Goal: Information Seeking & Learning: Find specific fact

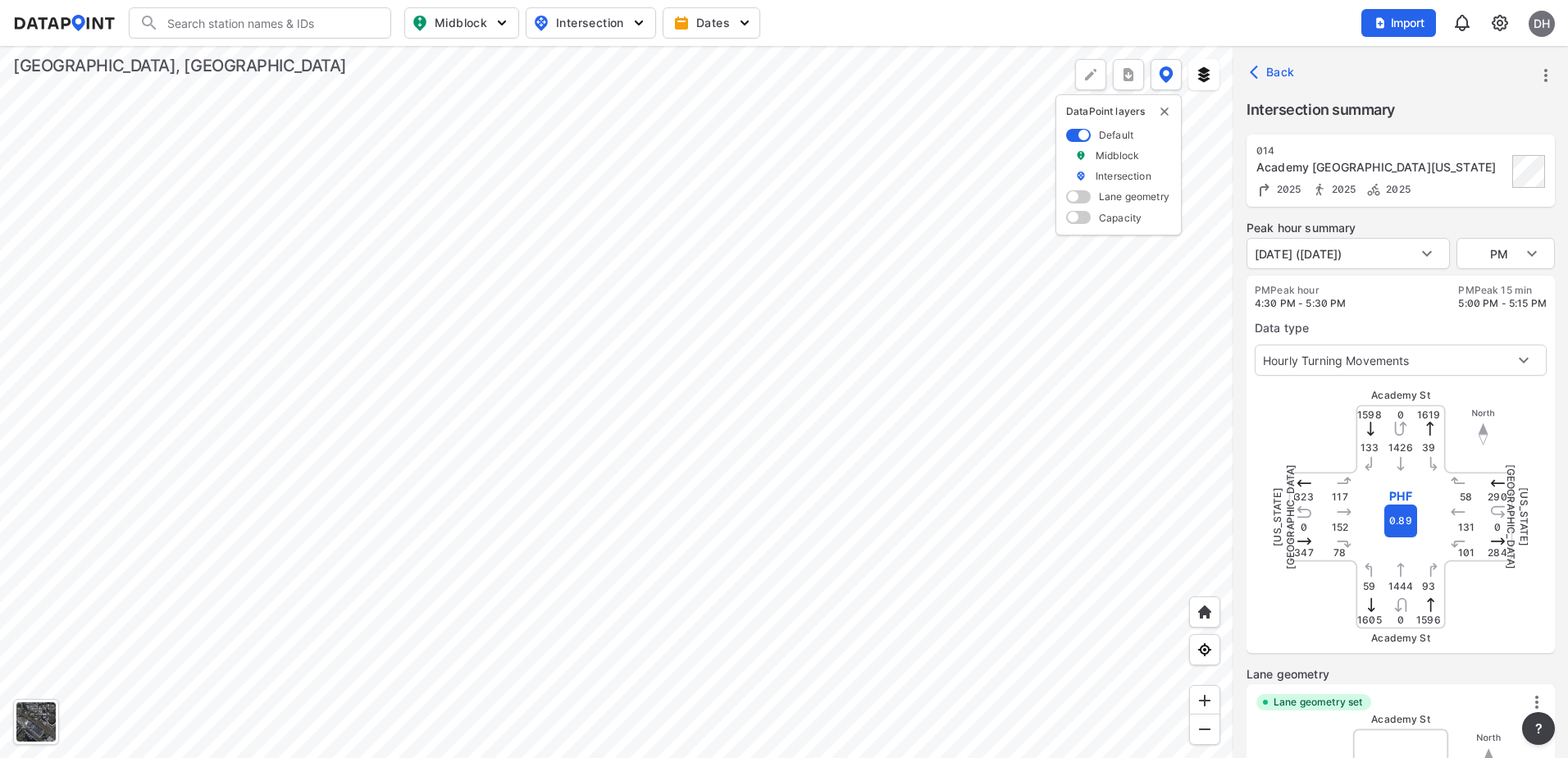
click at [749, 143] on div at bounding box center [617, 402] width 1234 height 712
type input "5351"
click at [1434, 248] on body "Search Please enter a search term. Midblock Intersection Dates Import DH Import…" at bounding box center [784, 379] width 1568 height 758
click at [1452, 229] on div at bounding box center [784, 379] width 1568 height 758
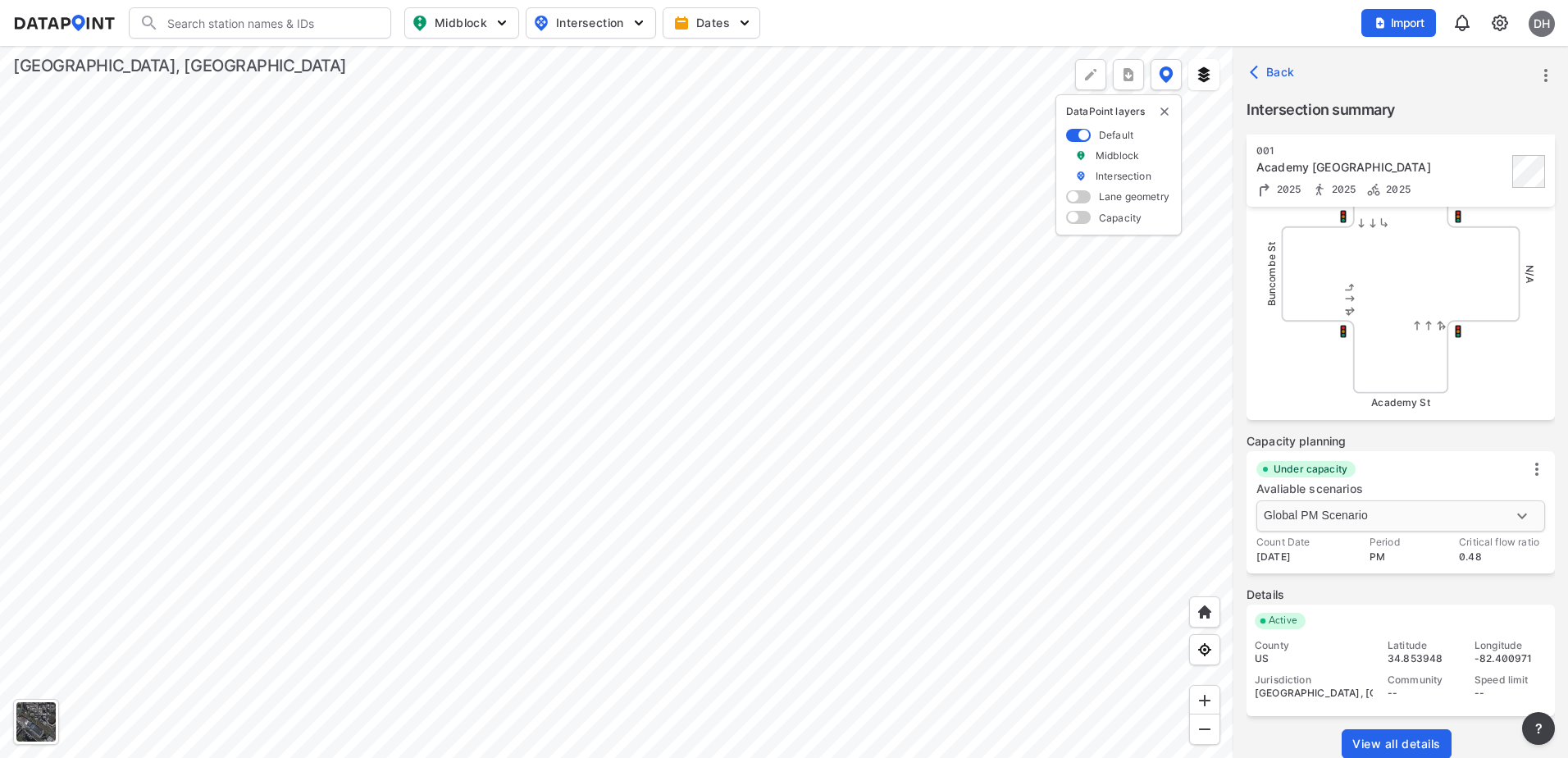
scroll to position [595, 0]
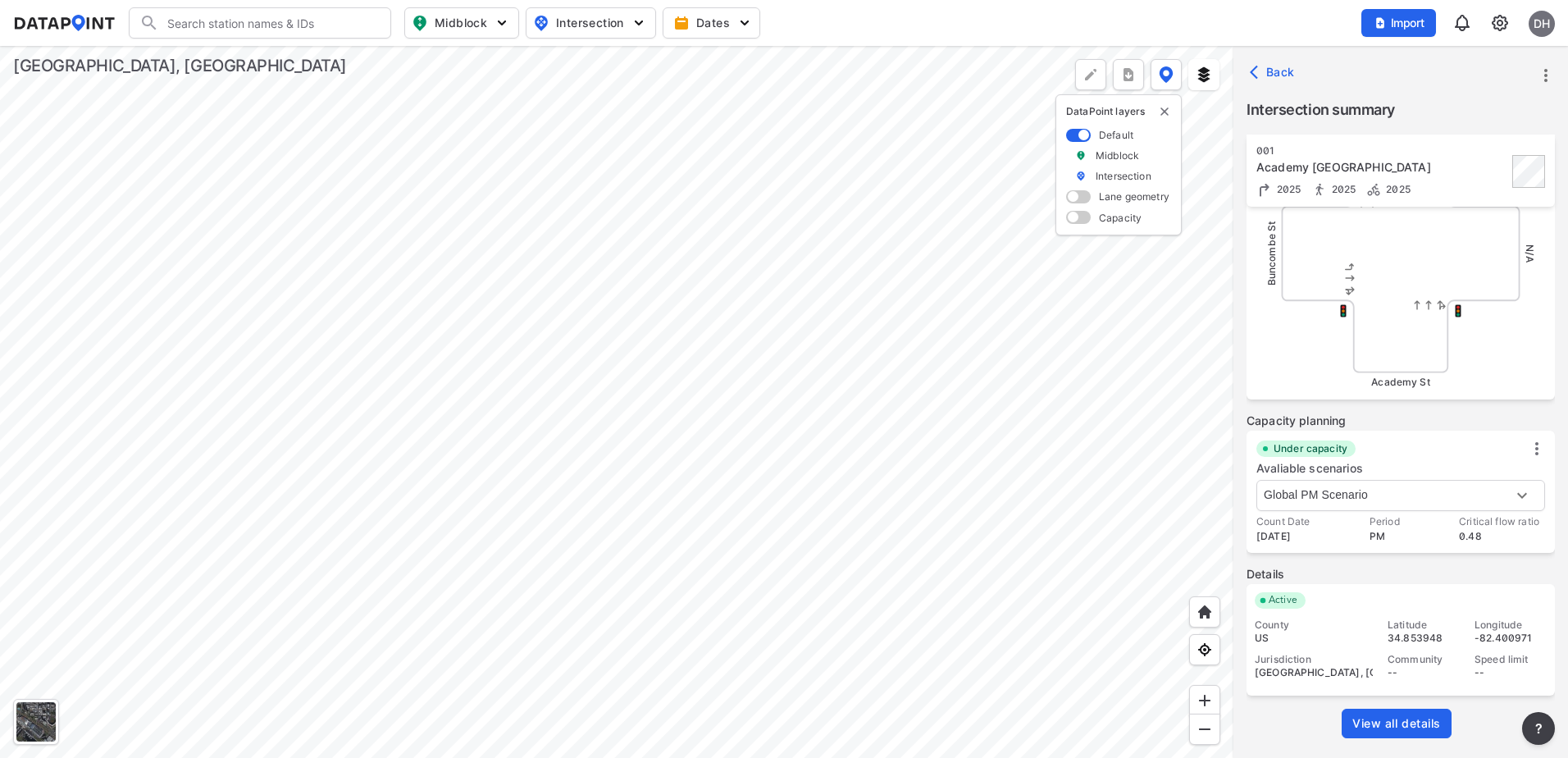
click at [1406, 724] on span "View all details" at bounding box center [1396, 723] width 88 height 16
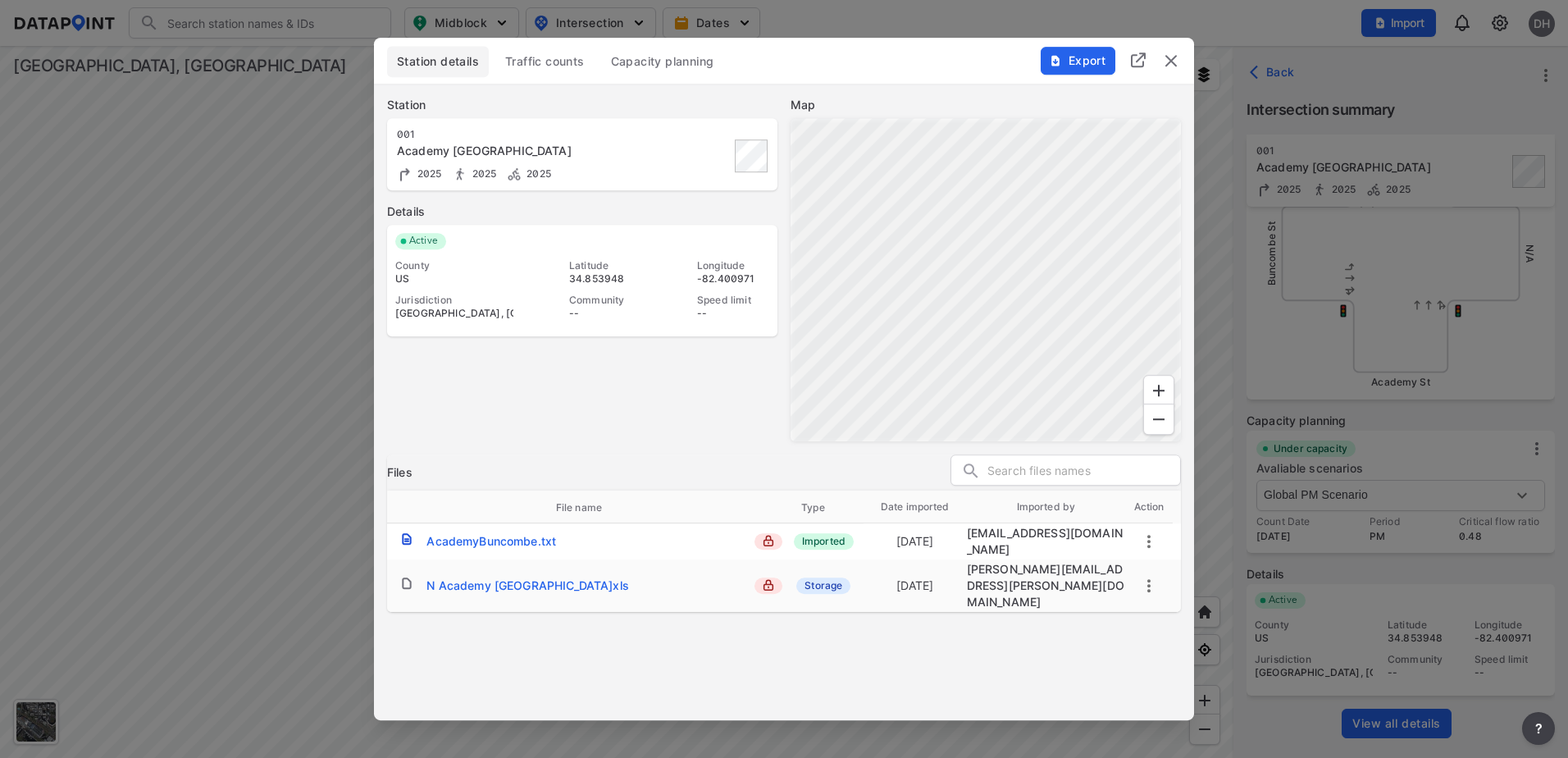
click at [539, 54] on span "Traffic counts" at bounding box center [545, 62] width 79 height 16
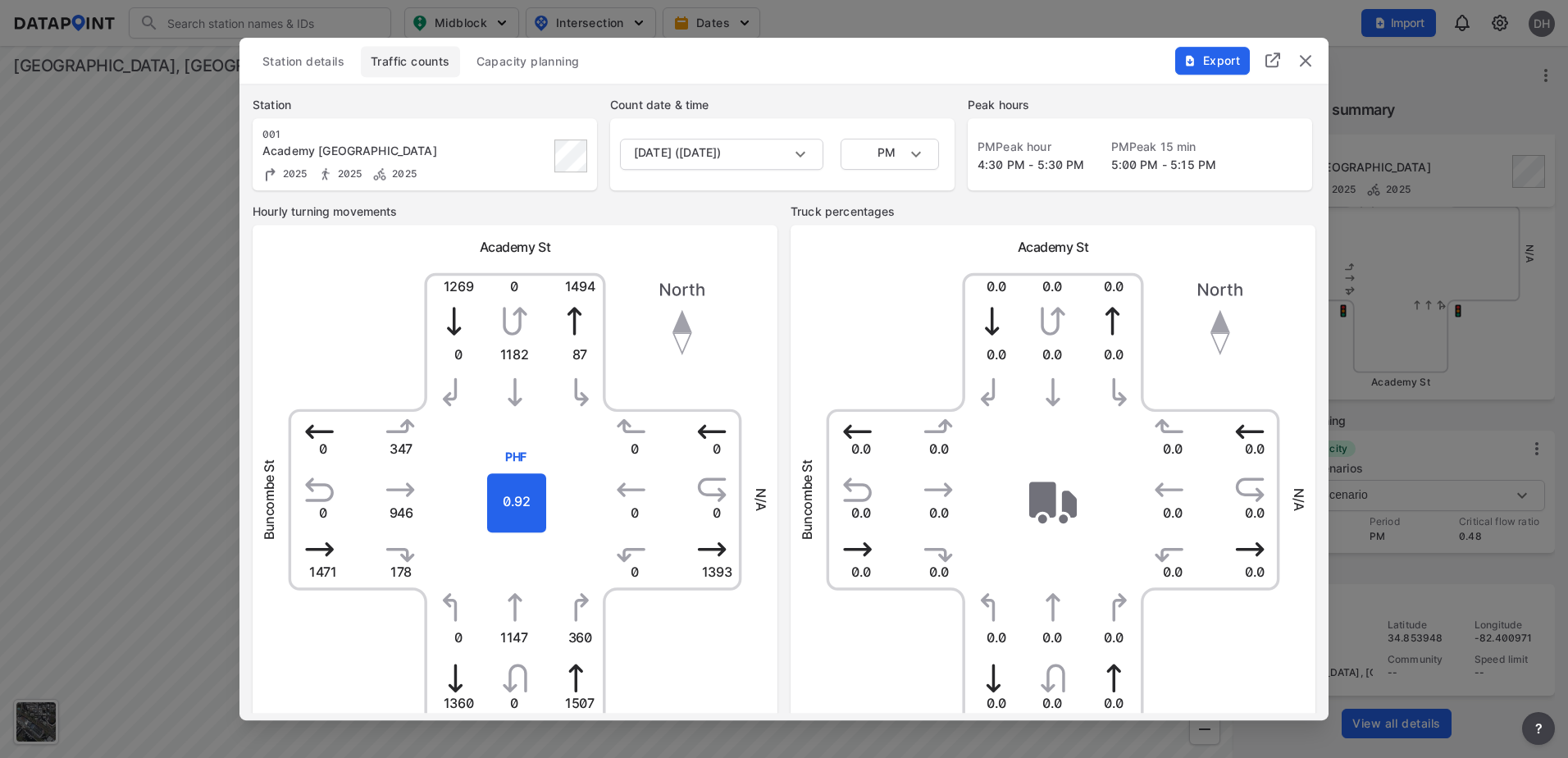
click at [738, 136] on div "[DATE] ([DATE]) [DATE] ([DATE]) PM PM" at bounding box center [783, 154] width 345 height 73
click at [738, 143] on body "Search Please enter a search term. Midblock Intersection Dates Import DH Import…" at bounding box center [784, 379] width 1568 height 758
click at [808, 114] on div at bounding box center [784, 379] width 1568 height 758
click at [318, 54] on span "Station details" at bounding box center [303, 62] width 82 height 16
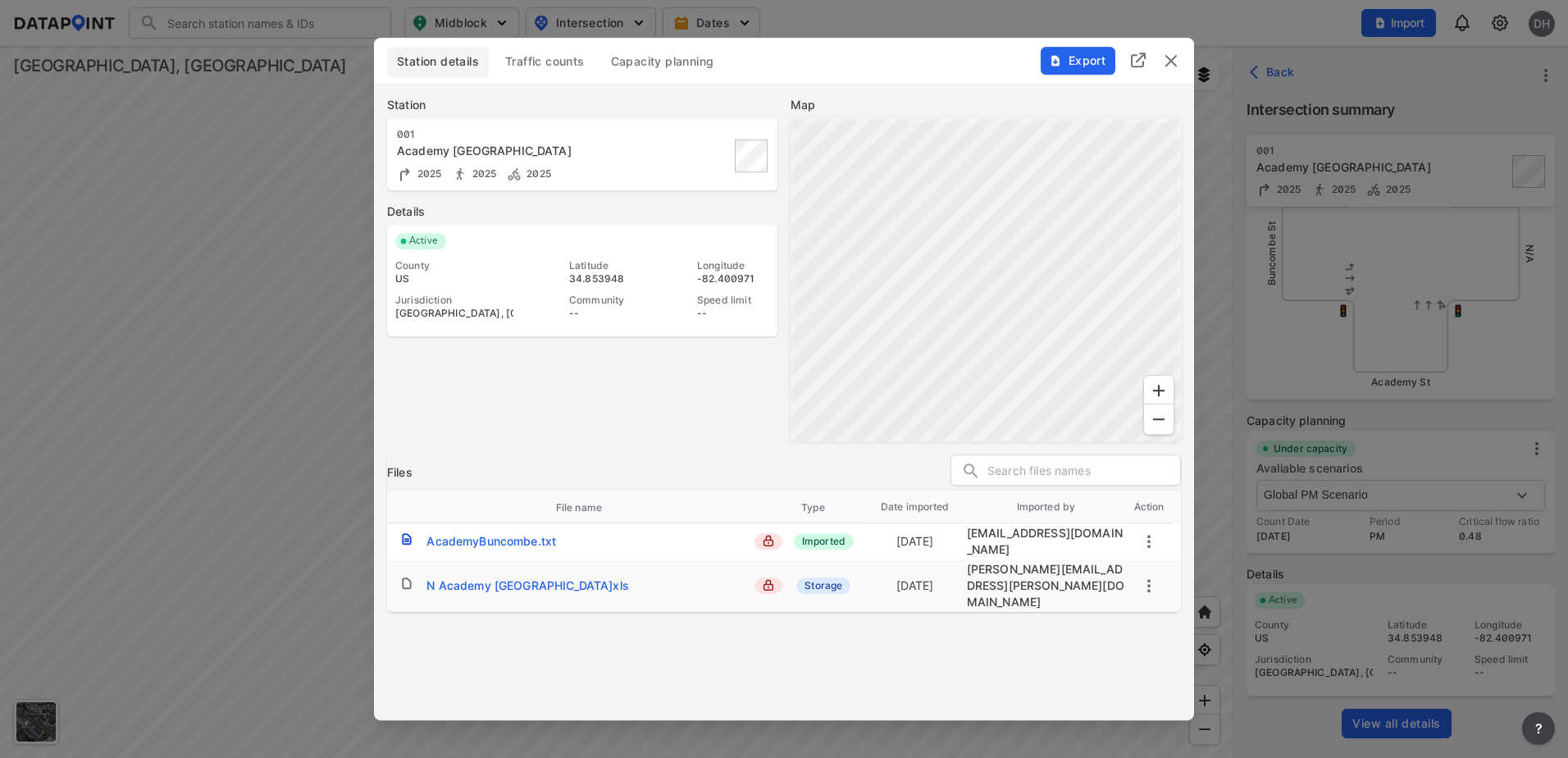
click at [1152, 577] on icon "more" at bounding box center [1149, 586] width 20 height 20
click at [1044, 639] on div at bounding box center [784, 379] width 1568 height 758
click at [544, 59] on span "Traffic counts" at bounding box center [545, 62] width 79 height 16
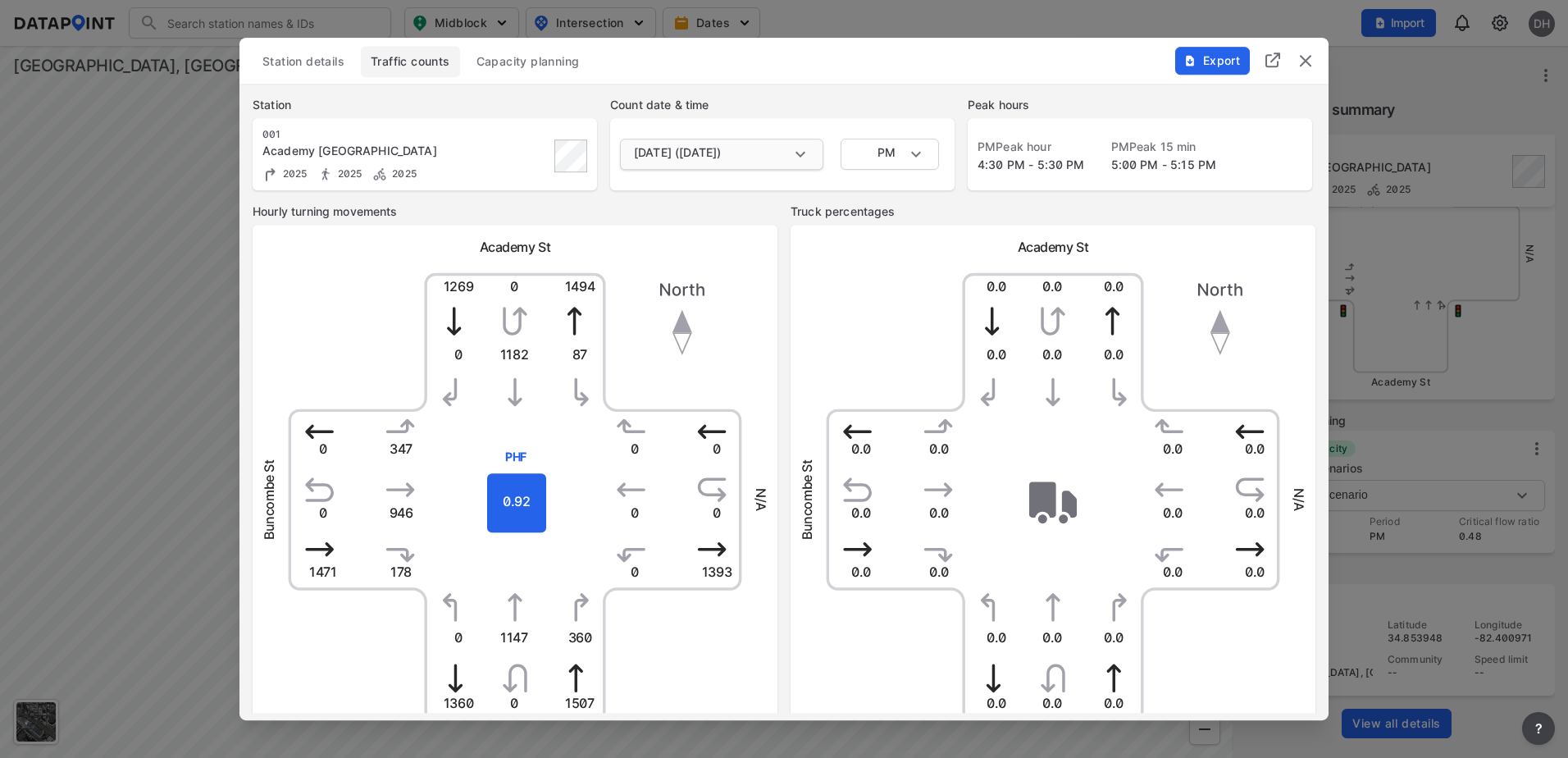
click at [686, 157] on body "Search Please enter a search term. Midblock Intersection Dates Import DH Import…" at bounding box center [784, 379] width 1568 height 758
click at [691, 127] on div at bounding box center [784, 379] width 1568 height 758
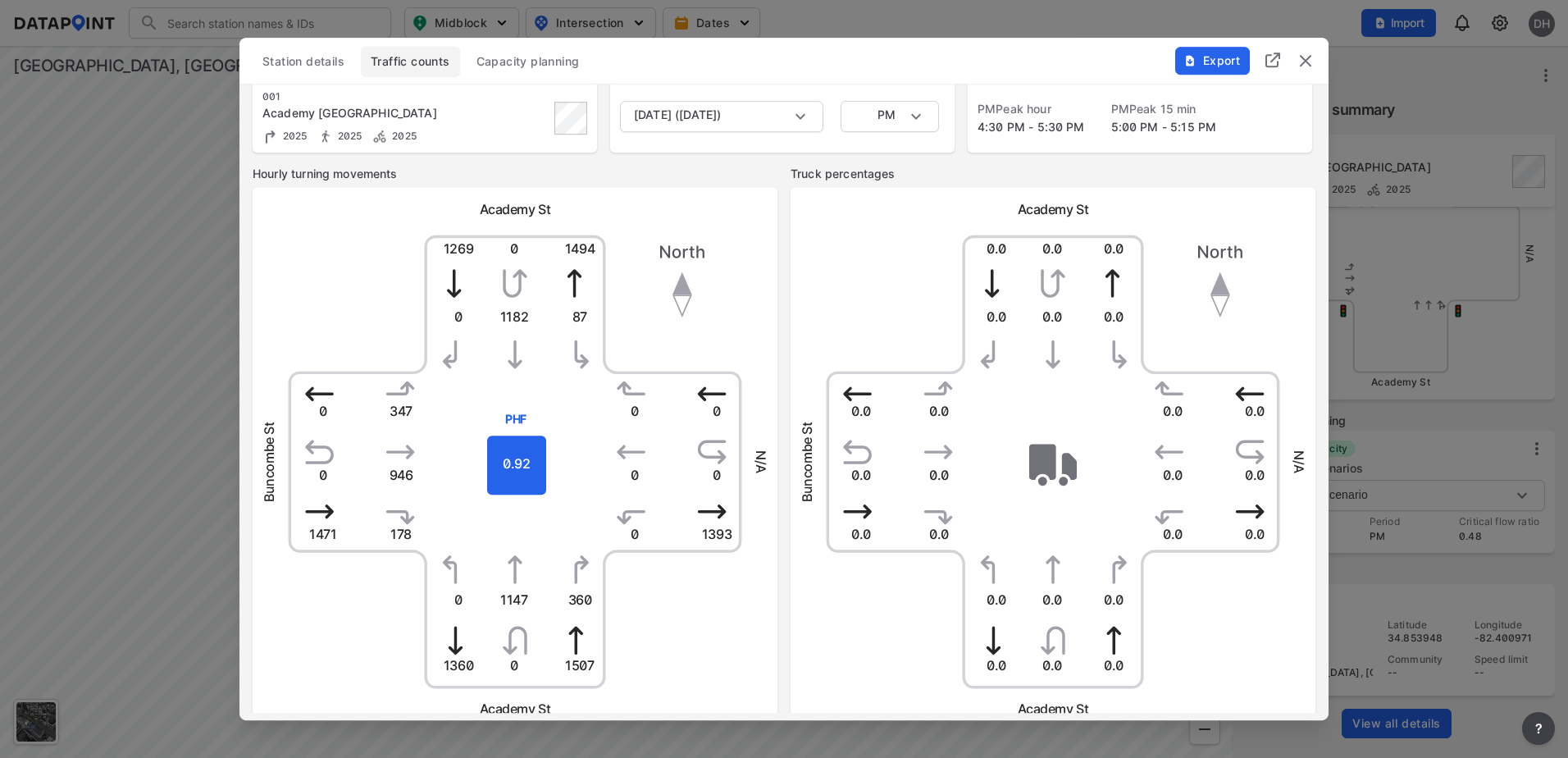
scroll to position [0, 0]
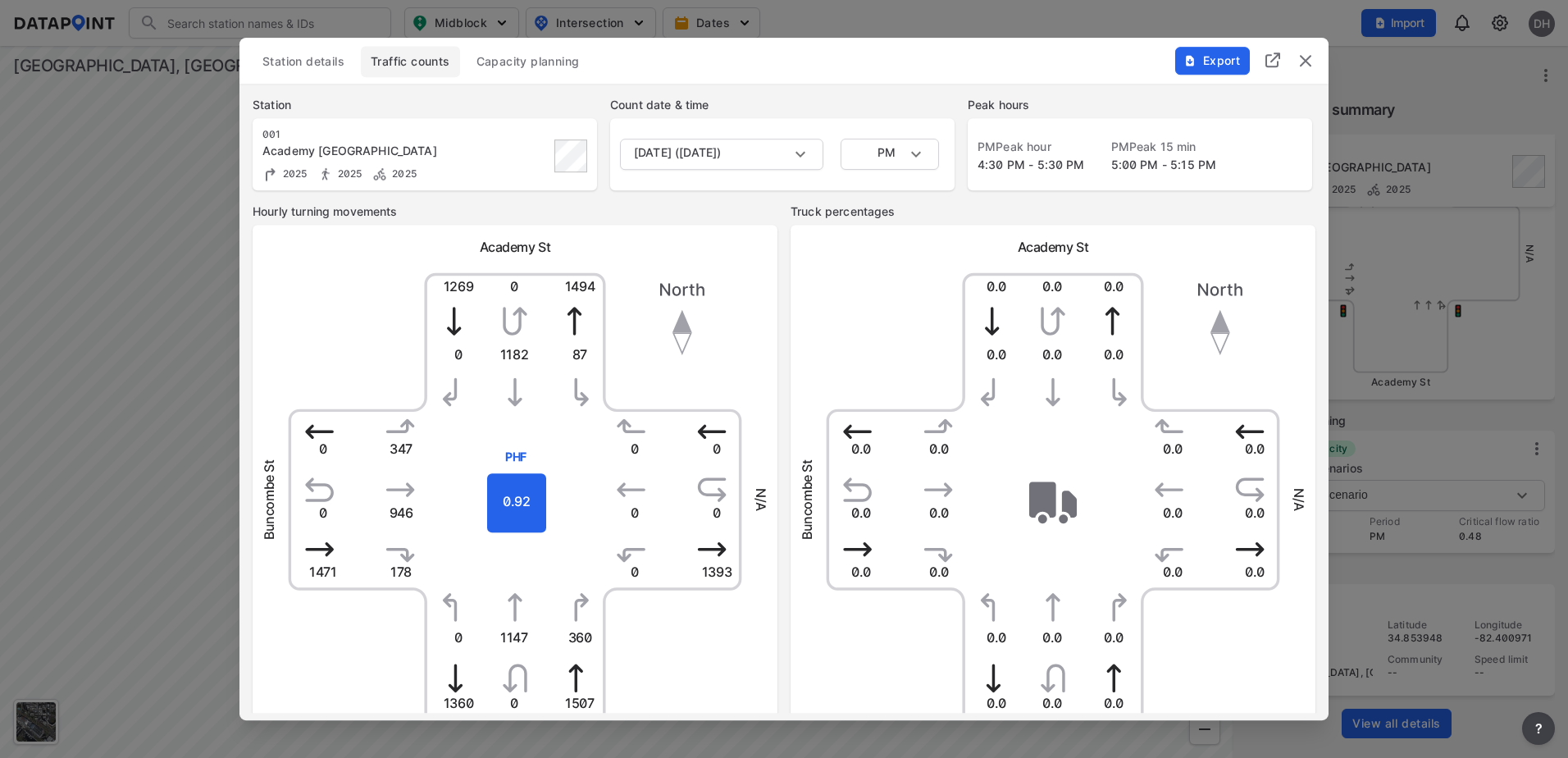
click at [315, 63] on span "Station details" at bounding box center [303, 62] width 82 height 16
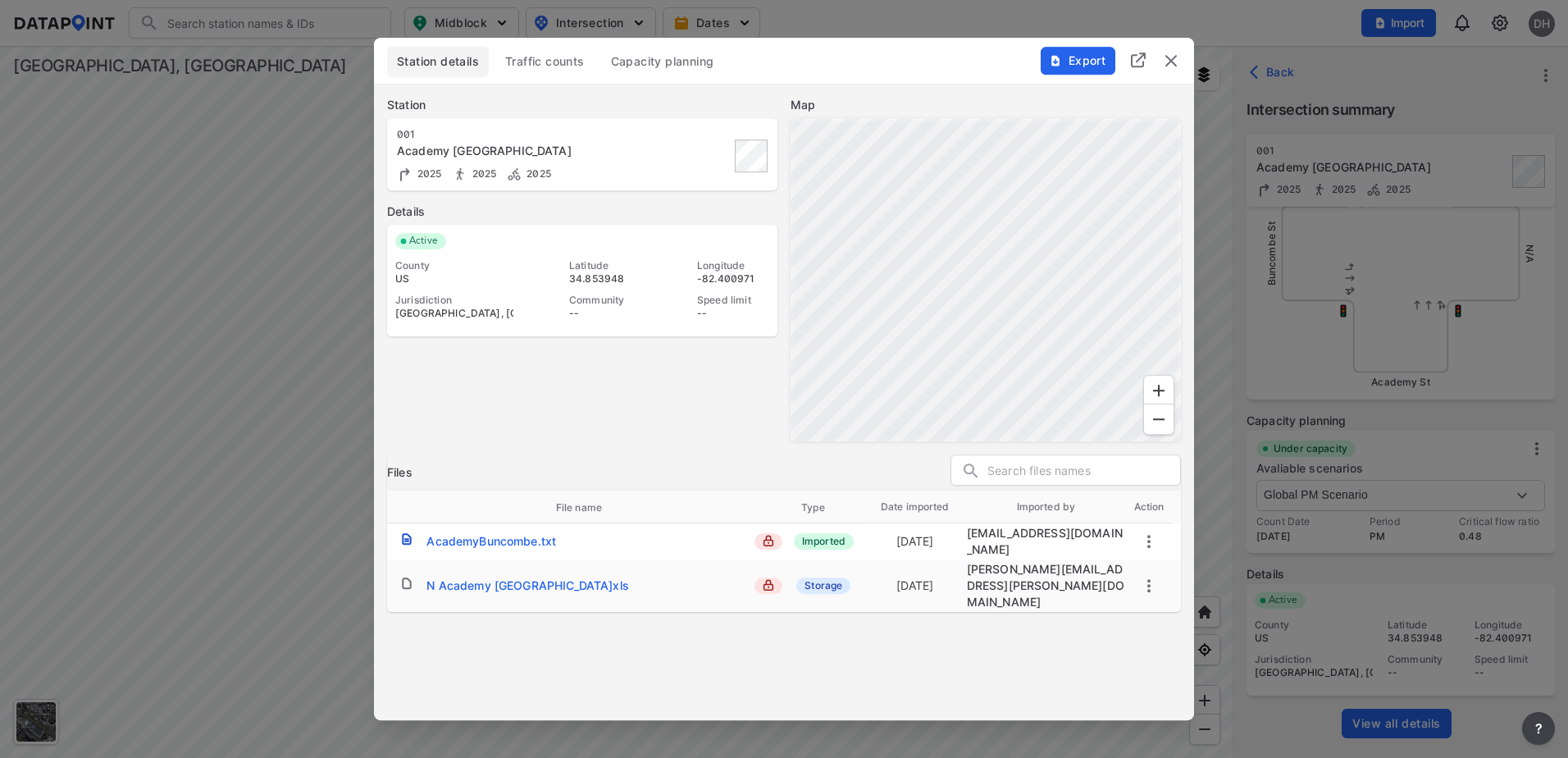
click at [525, 577] on div "N Academy [GEOGRAPHIC_DATA]xls" at bounding box center [528, 586] width 203 height 16
click at [1177, 54] on img "delete" at bounding box center [1171, 61] width 20 height 20
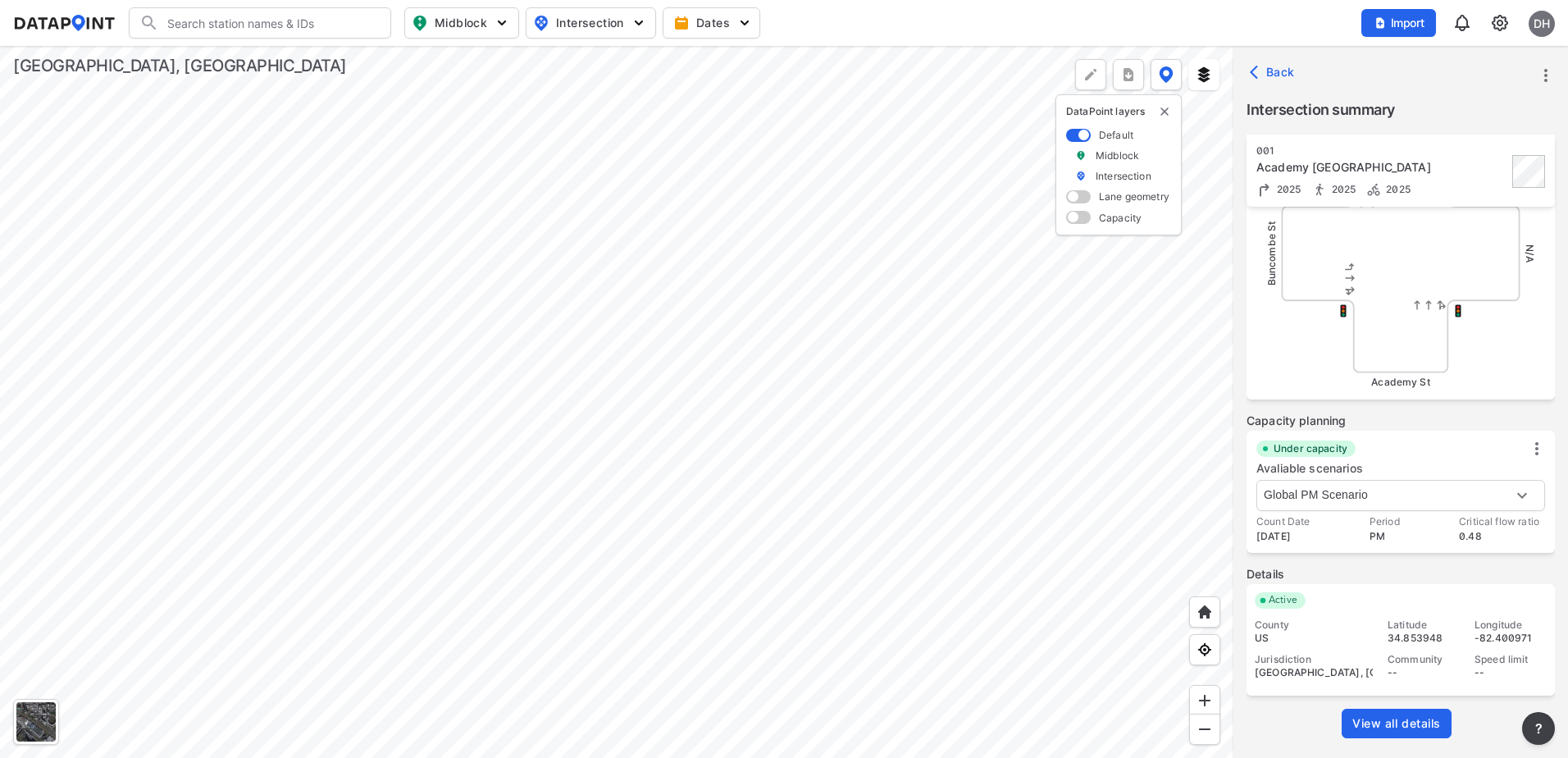
click at [616, 440] on div at bounding box center [617, 402] width 1234 height 712
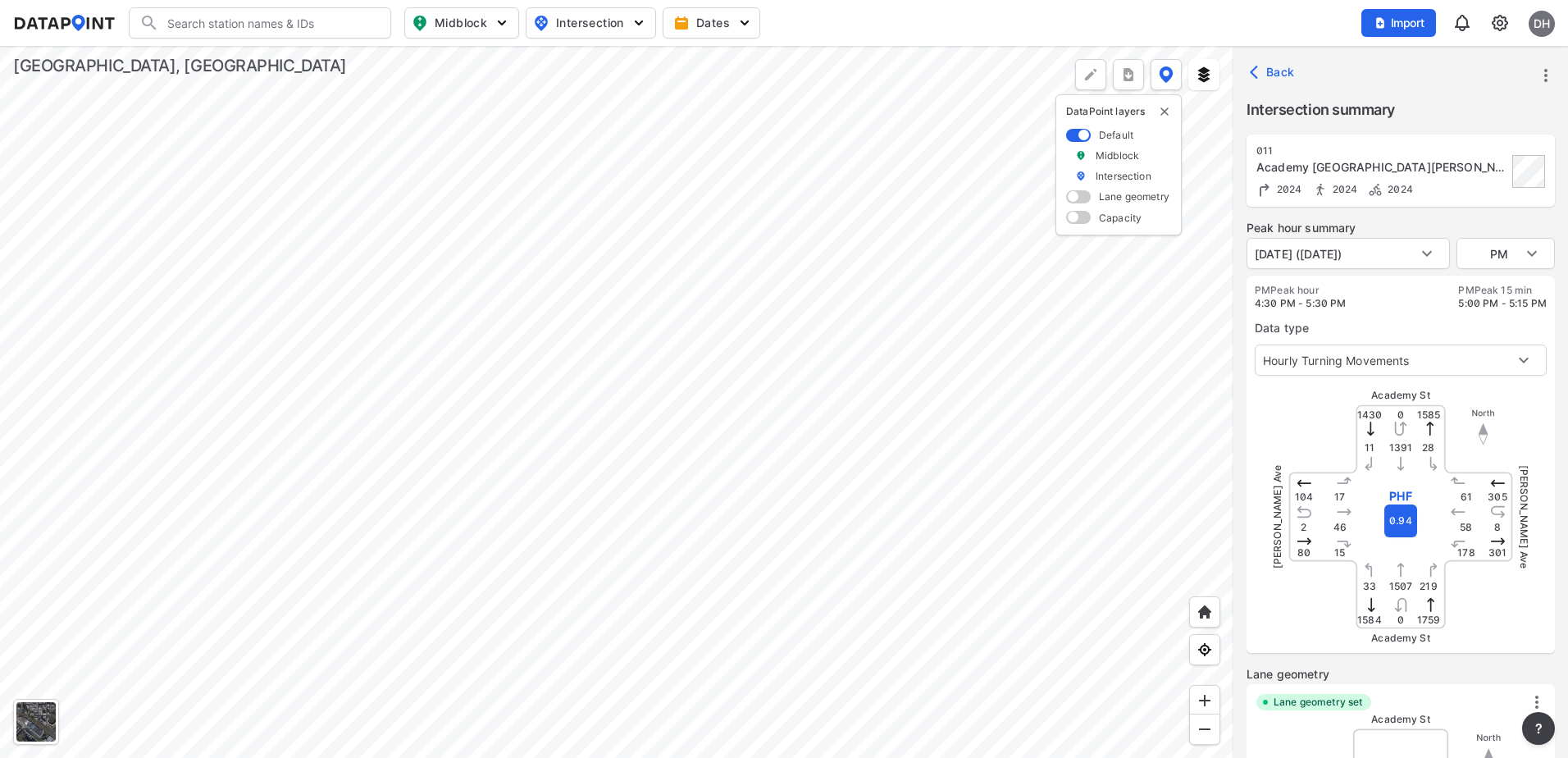
type input "5259"
click at [1495, 259] on body "Search Please enter a search term. Midblock Intersection Dates Import DH Import…" at bounding box center [784, 379] width 1568 height 758
click at [1491, 255] on li "PM" at bounding box center [1505, 253] width 98 height 31
click at [746, 138] on div at bounding box center [617, 402] width 1234 height 712
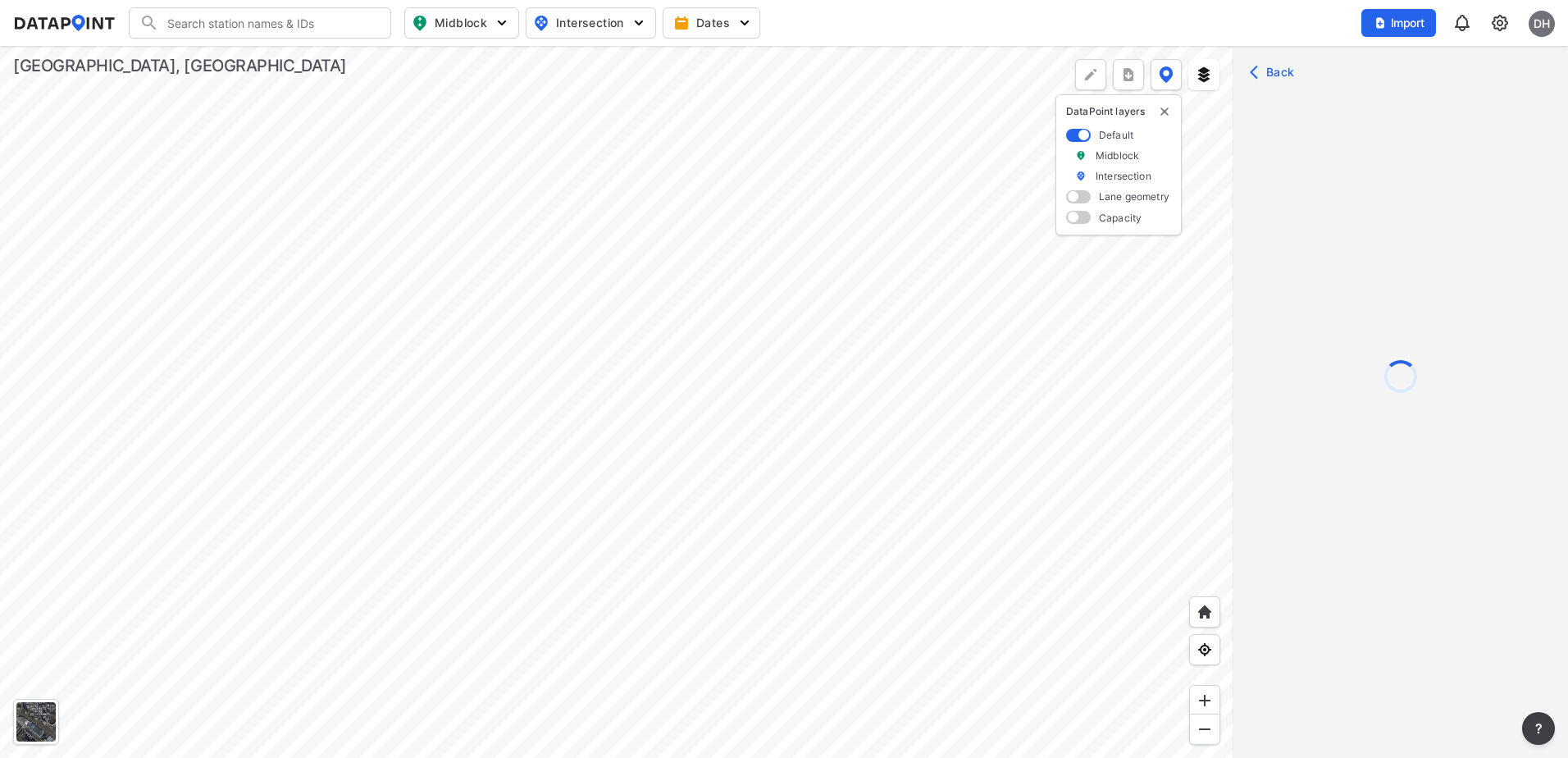
click at [647, 516] on div at bounding box center [617, 402] width 1234 height 712
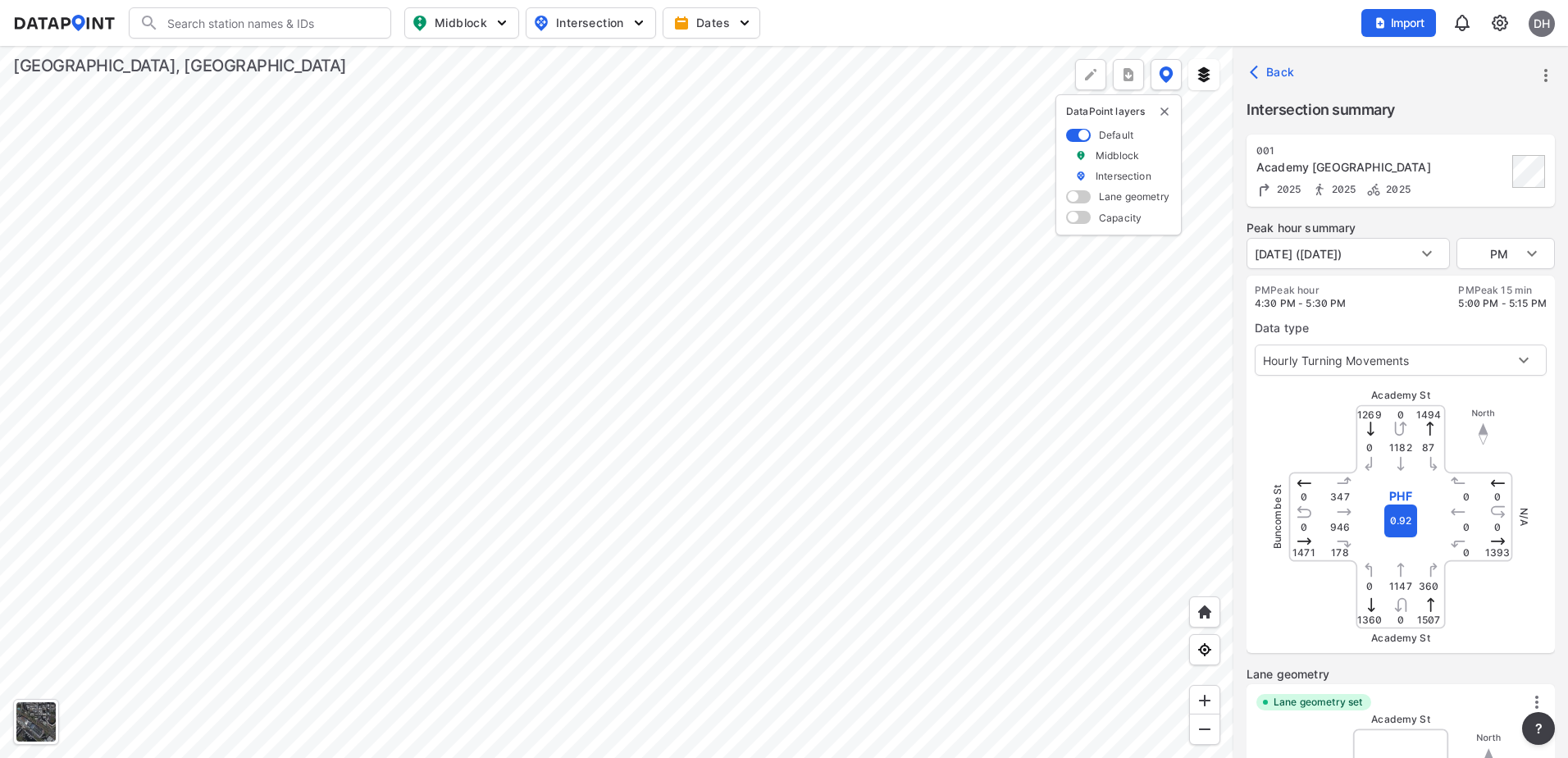
type input "5351"
click at [1519, 254] on body "Search Please enter a search term. Midblock Intersection Dates Import DH Import…" at bounding box center [784, 379] width 1568 height 758
click at [1499, 193] on li "AM" at bounding box center [1505, 191] width 98 height 31
click at [1493, 261] on body "Search Please enter a search term. Midblock Intersection Dates Import DH Import…" at bounding box center [784, 379] width 1568 height 758
click at [1486, 286] on li "MID" at bounding box center [1505, 285] width 98 height 31
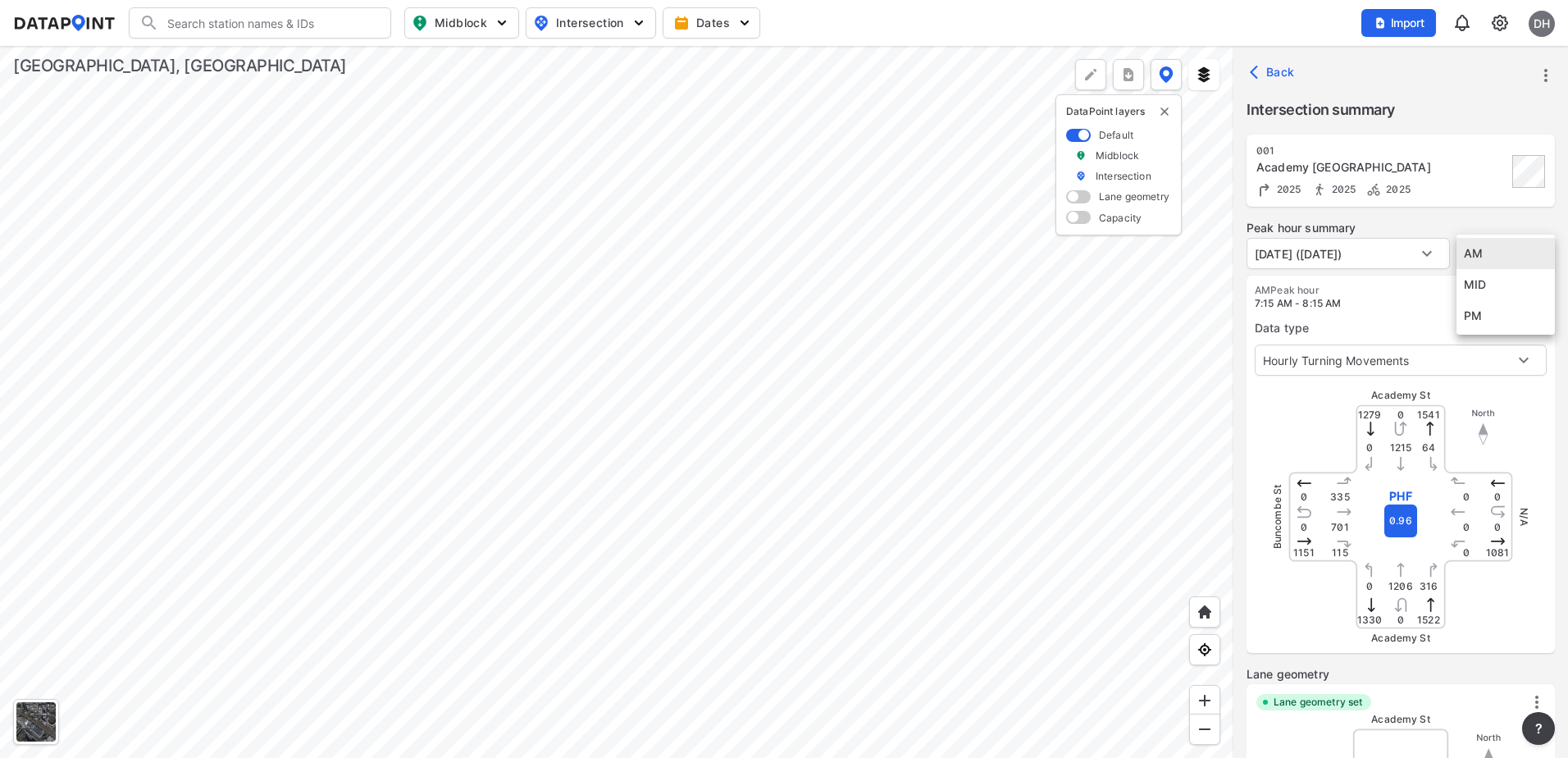
type input "MID"
click at [677, 277] on div at bounding box center [617, 402] width 1234 height 712
type input "5357"
click at [1525, 255] on body "Search Please enter a search term. Midblock Intersection Dates Import DH Import…" at bounding box center [784, 379] width 1568 height 758
click at [1487, 191] on li "AM" at bounding box center [1505, 191] width 98 height 31
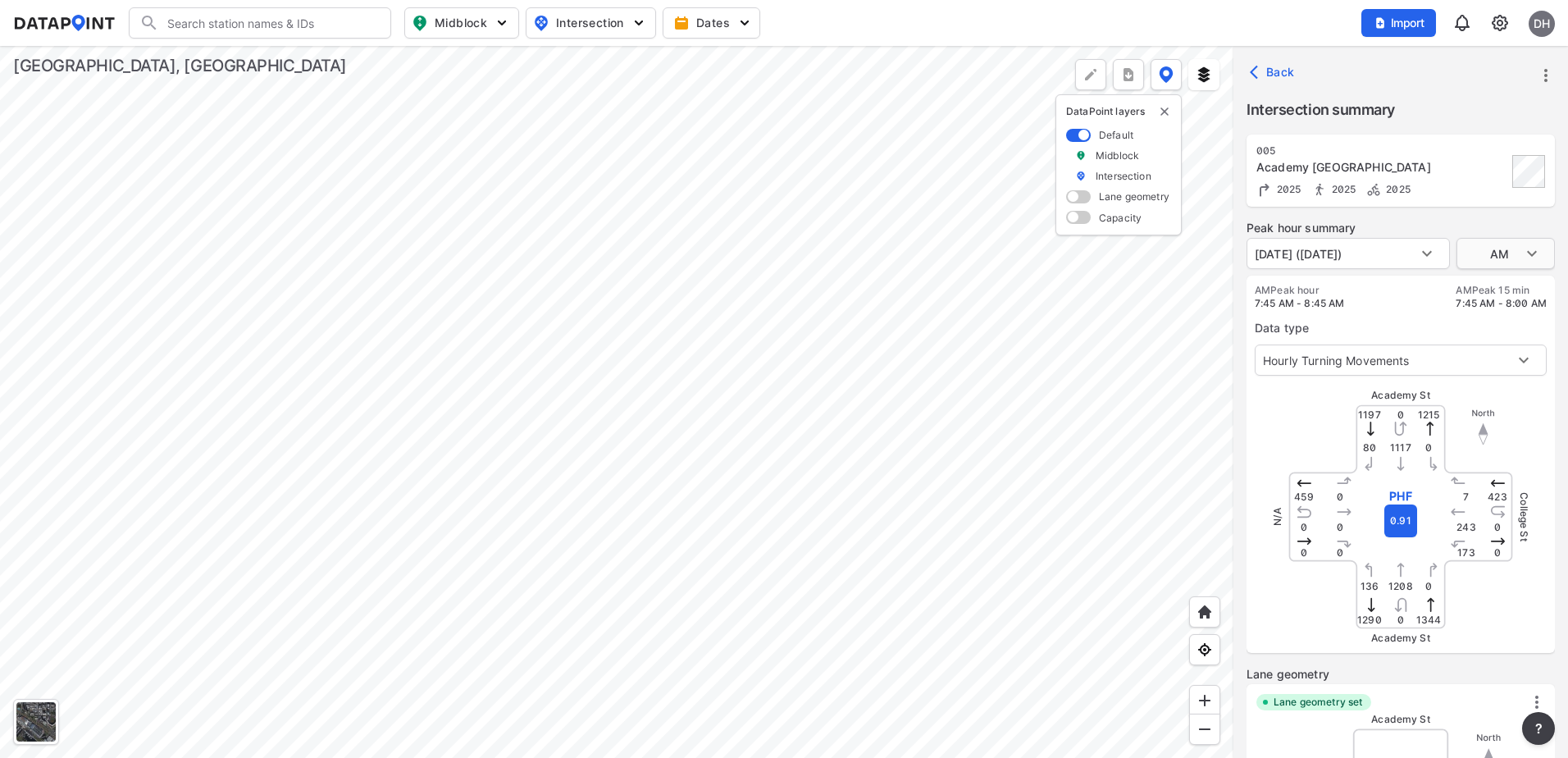
click at [1522, 255] on body "Search Please enter a search term. Midblock Intersection Dates Import DH Import…" at bounding box center [784, 379] width 1568 height 758
click at [1487, 318] on li "PM" at bounding box center [1505, 316] width 98 height 31
type input "PM"
click at [1493, 261] on body "Search Please enter a search term. Midblock Intersection Dates Import DH Import…" at bounding box center [784, 379] width 1568 height 758
click at [1428, 99] on div at bounding box center [784, 379] width 1568 height 758
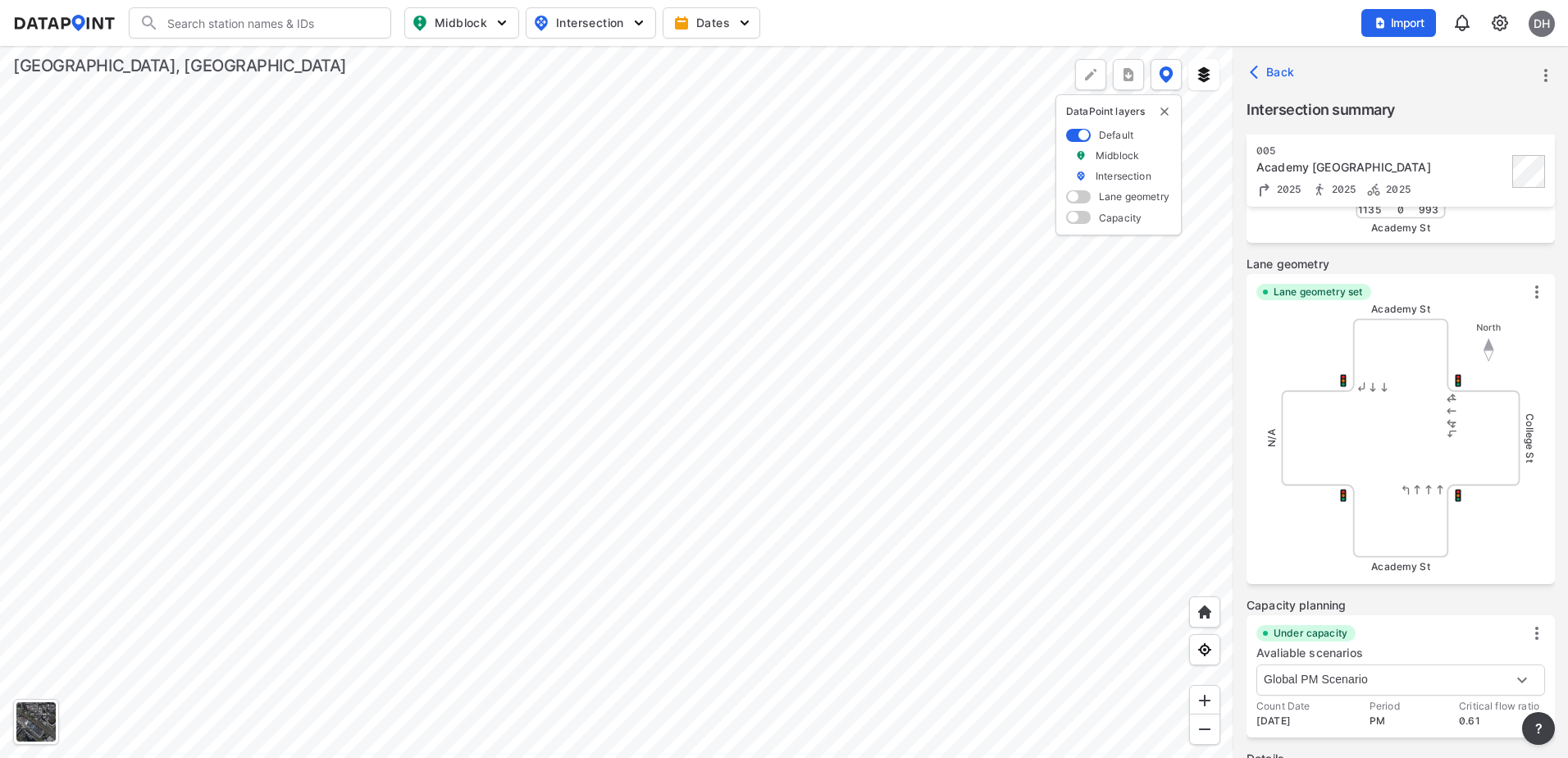
scroll to position [595, 0]
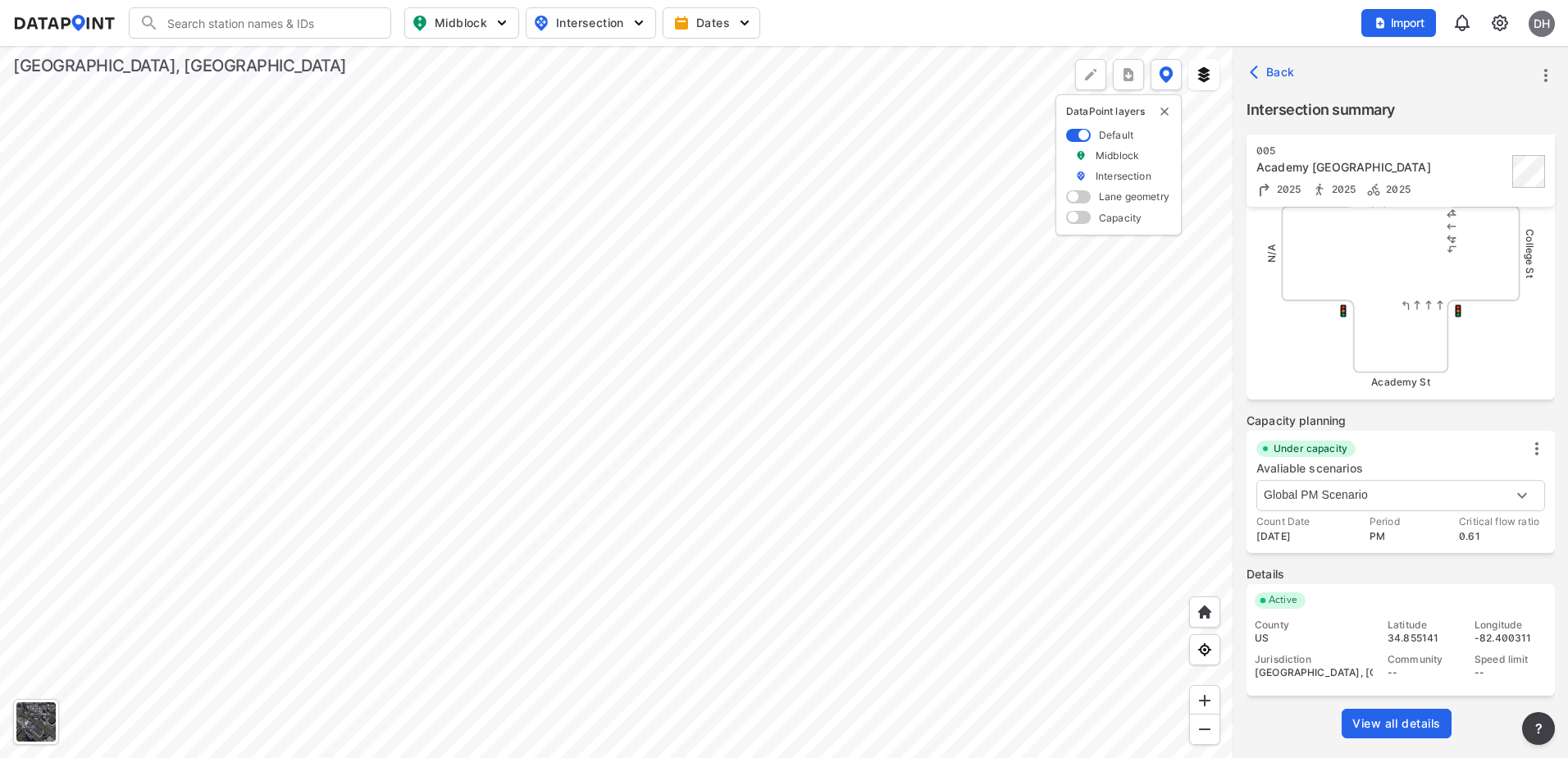
click at [1388, 717] on span "View all details" at bounding box center [1396, 723] width 88 height 16
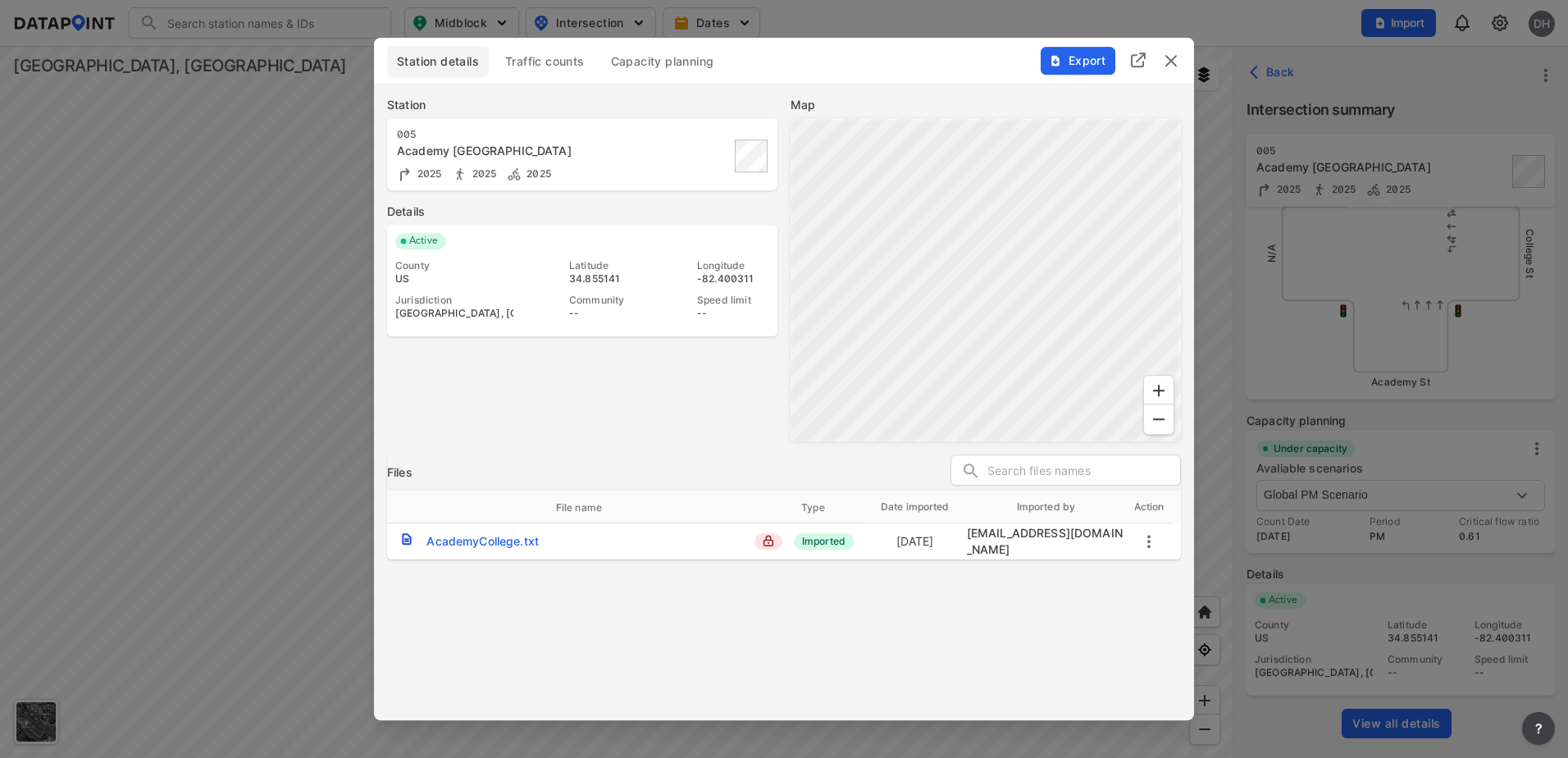
click at [541, 70] on span "Traffic counts" at bounding box center [545, 62] width 79 height 16
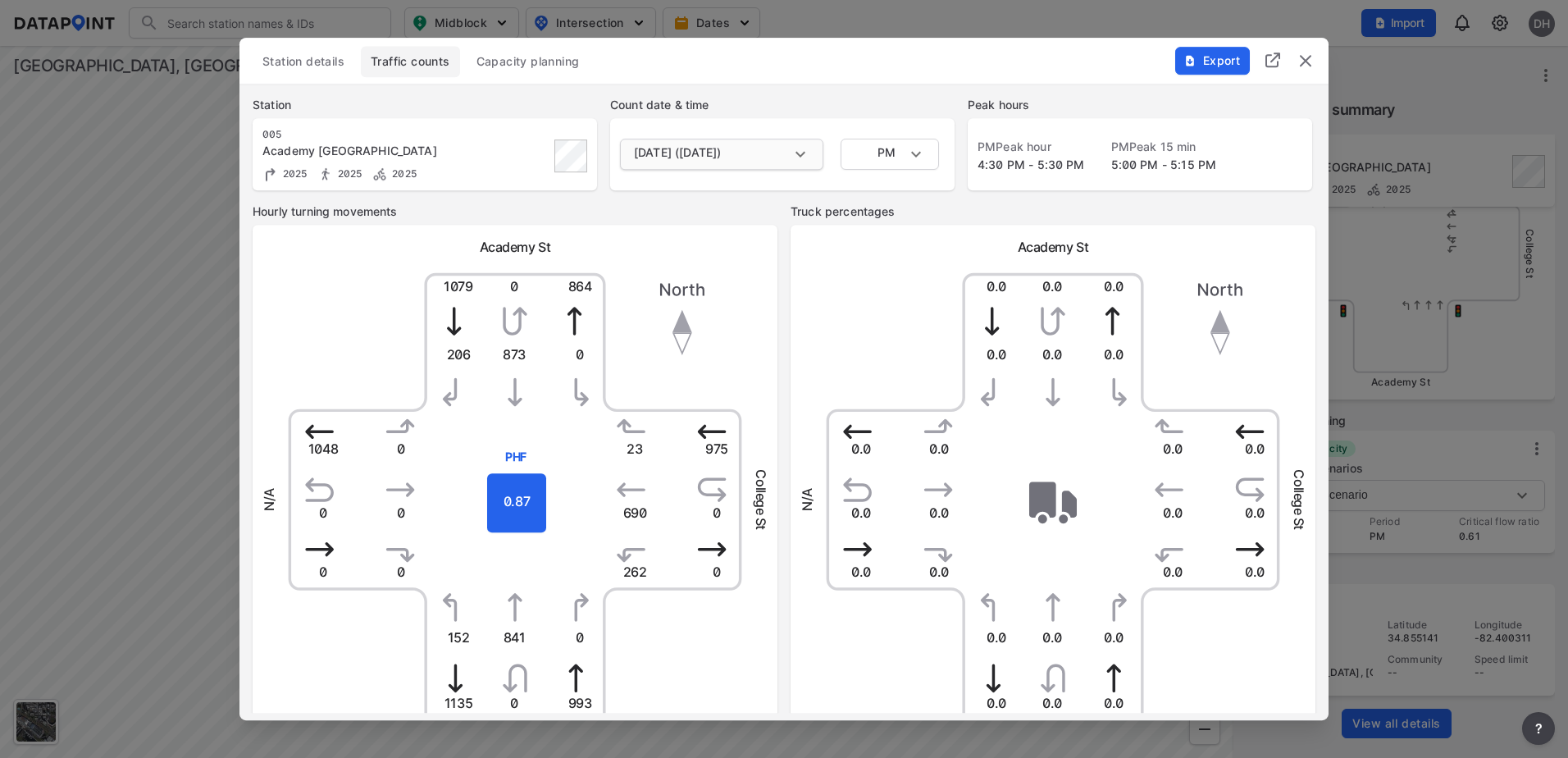
click at [753, 164] on body "Search Please enter a search term. Midblock Intersection Dates Import DH Import…" at bounding box center [784, 379] width 1568 height 758
click at [803, 116] on div at bounding box center [784, 379] width 1568 height 758
click at [308, 70] on span "Station details" at bounding box center [303, 62] width 82 height 16
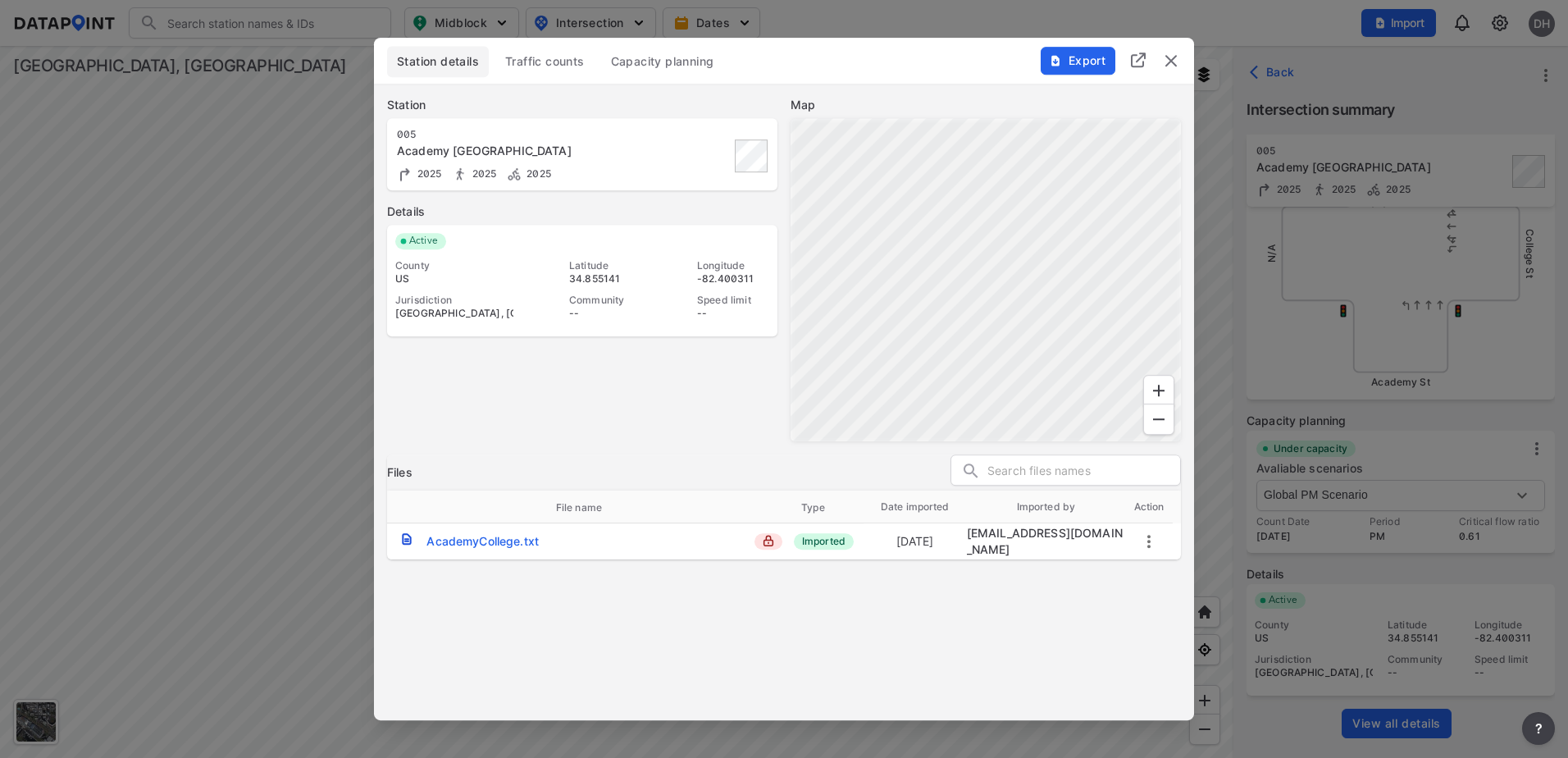
drag, startPoint x: 540, startPoint y: 54, endPoint x: 548, endPoint y: 60, distance: 10.0
click at [540, 54] on span "Traffic counts" at bounding box center [545, 62] width 79 height 16
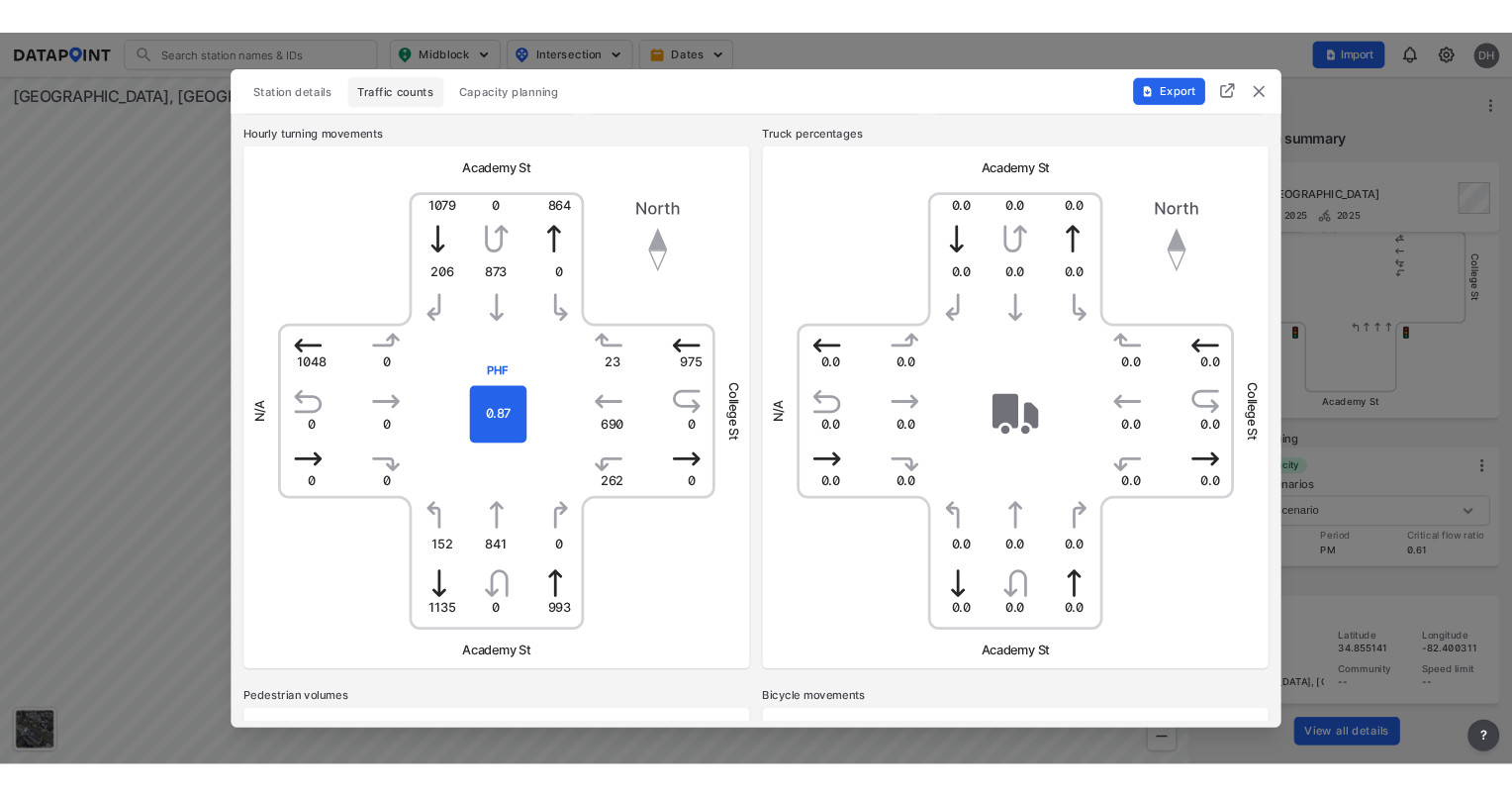
scroll to position [99, 0]
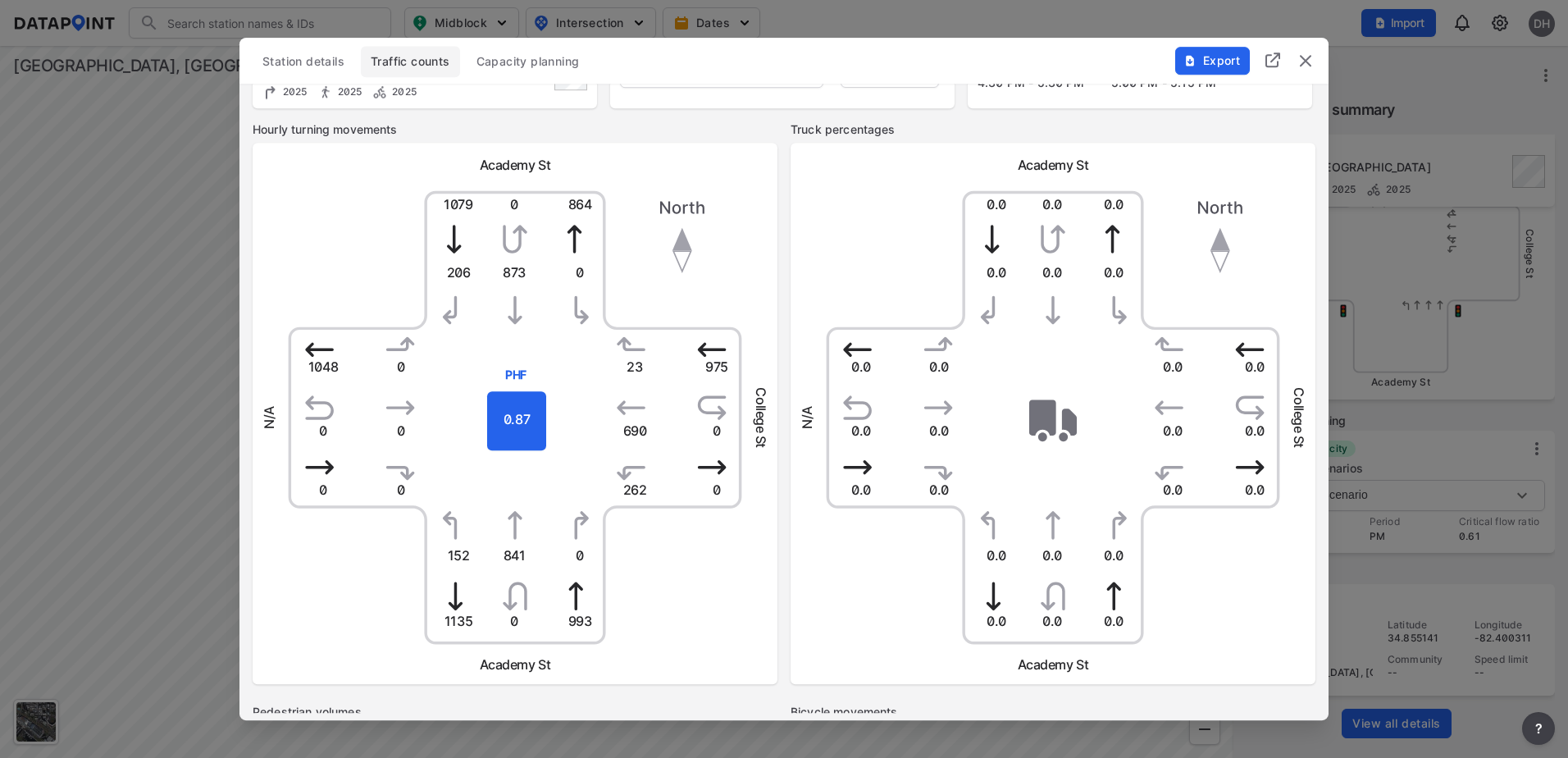
click at [1297, 60] on img "delete" at bounding box center [1306, 61] width 20 height 20
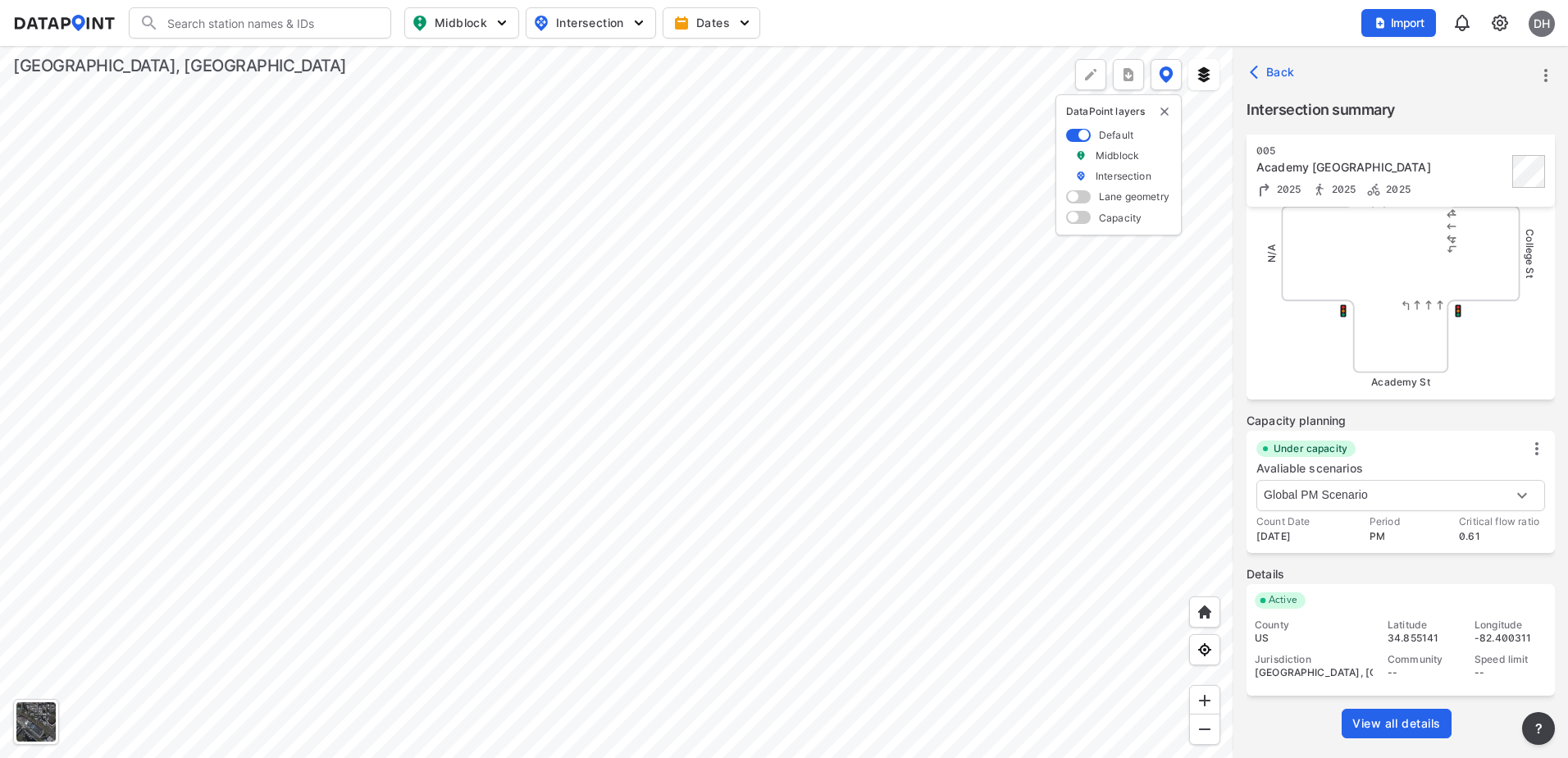
click at [1274, 71] on span "Back" at bounding box center [1274, 73] width 42 height 16
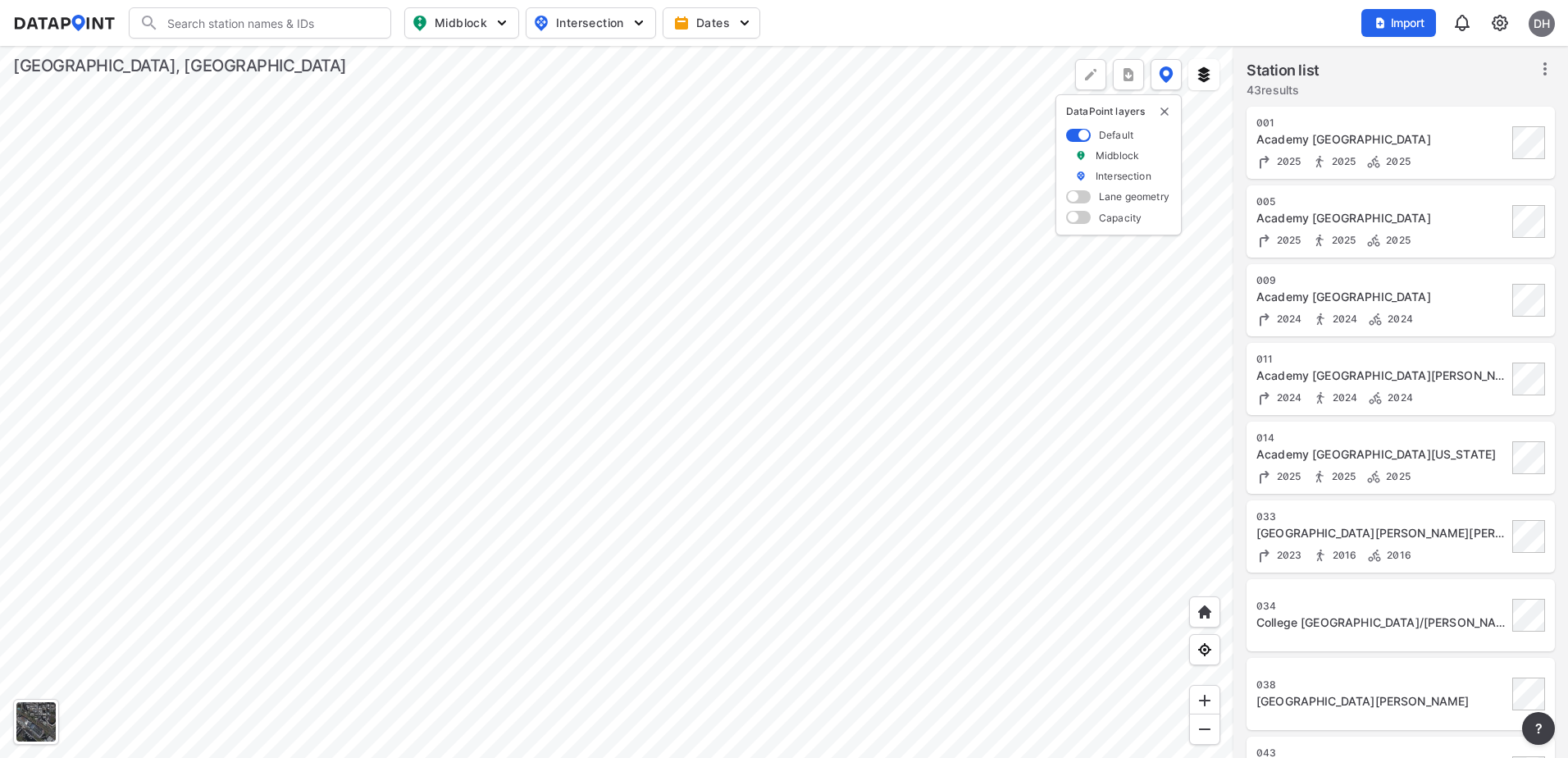
click at [676, 273] on div at bounding box center [617, 402] width 1234 height 712
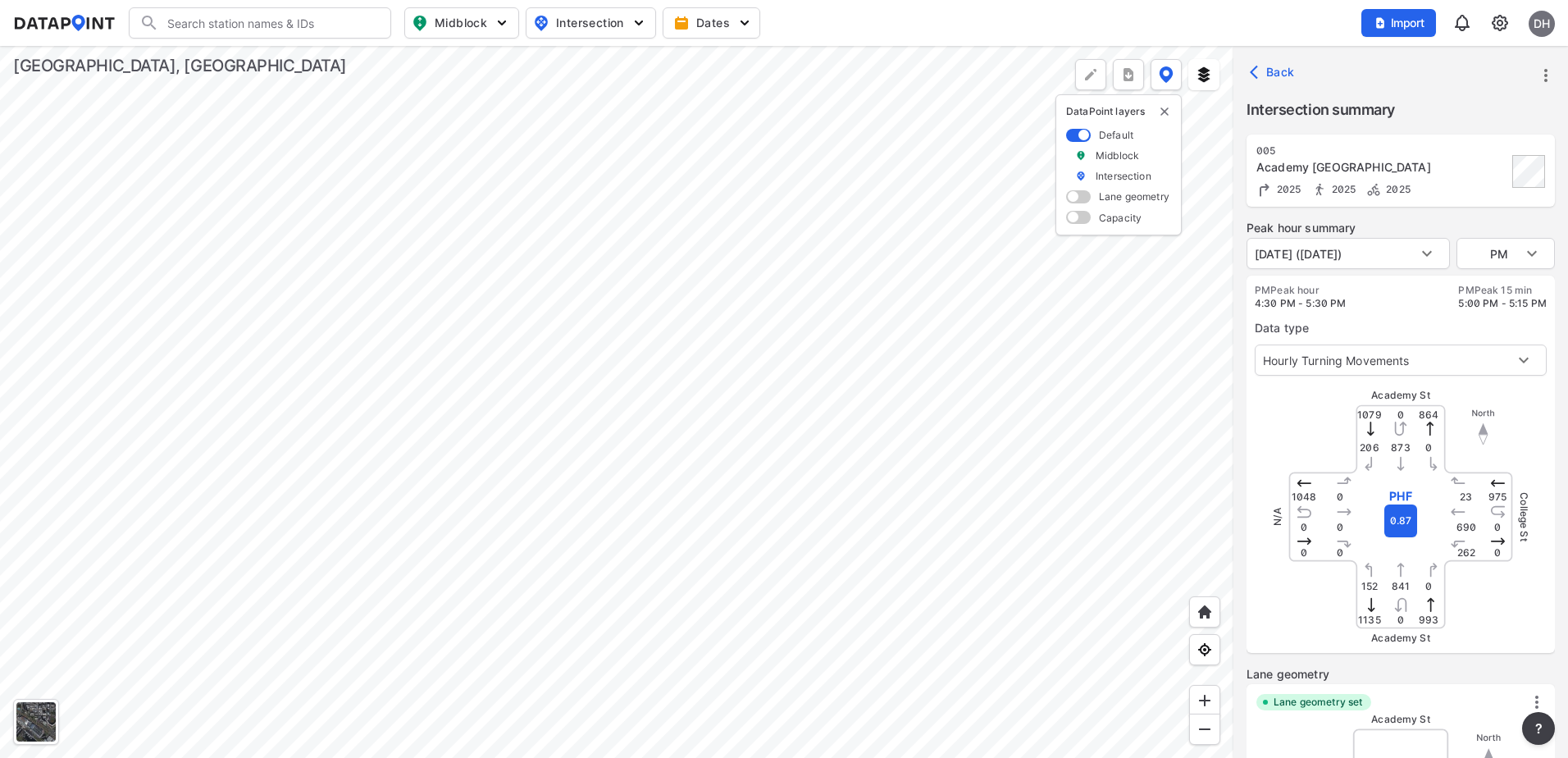
type input "5357"
click at [1517, 262] on body "Search Please enter a search term. Midblock Intersection Dates Import DH Import…" at bounding box center [784, 379] width 1568 height 758
click at [1498, 188] on li "AM" at bounding box center [1505, 191] width 98 height 31
click at [1505, 252] on body "Search Please enter a search term. Midblock Intersection Dates Import DH Import…" at bounding box center [784, 379] width 1568 height 758
click at [1484, 280] on li "MID" at bounding box center [1505, 285] width 98 height 31
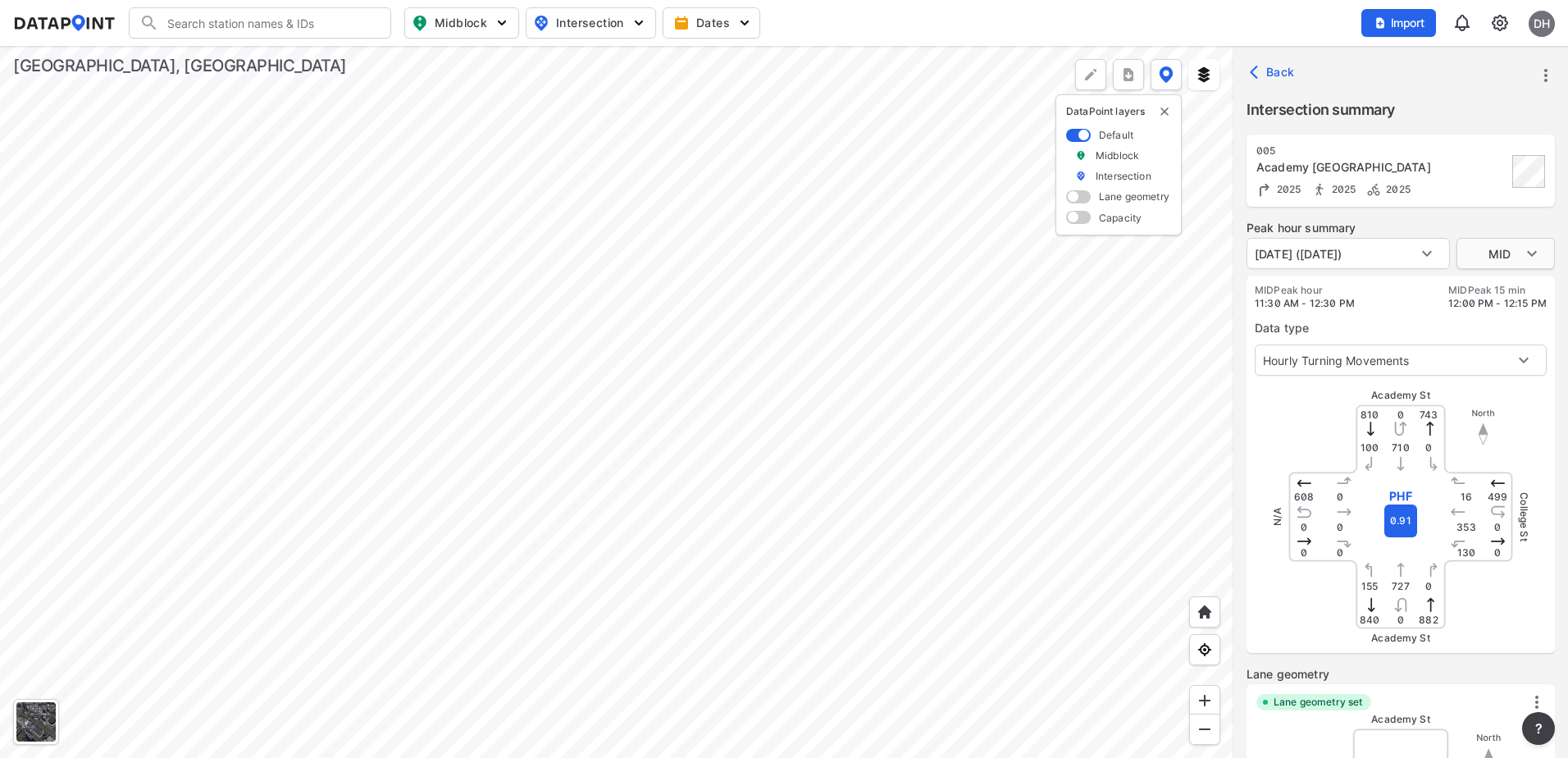
click at [1509, 251] on body "Search Please enter a search term. Midblock Intersection Dates Import DH Import…" at bounding box center [784, 379] width 1568 height 758
click at [1495, 290] on li "PM" at bounding box center [1505, 285] width 98 height 31
type input "PM"
click at [629, 382] on div at bounding box center [617, 402] width 1234 height 712
type input "5351"
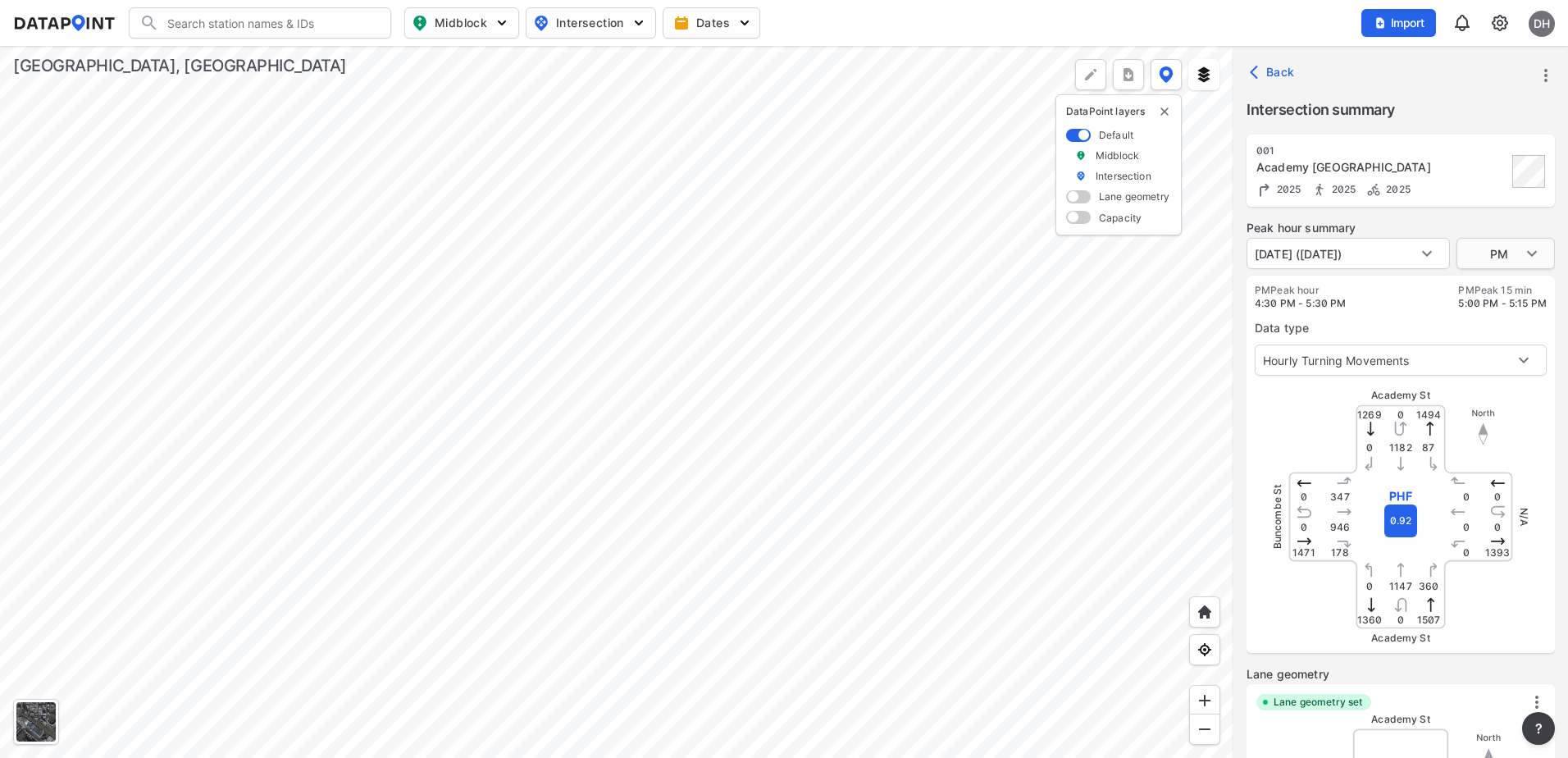
click at [1519, 262] on body "Search Please enter a search term. Midblock Intersection Dates Import DH Import…" at bounding box center [784, 379] width 1568 height 758
click at [1488, 199] on li "AM" at bounding box center [1505, 191] width 98 height 31
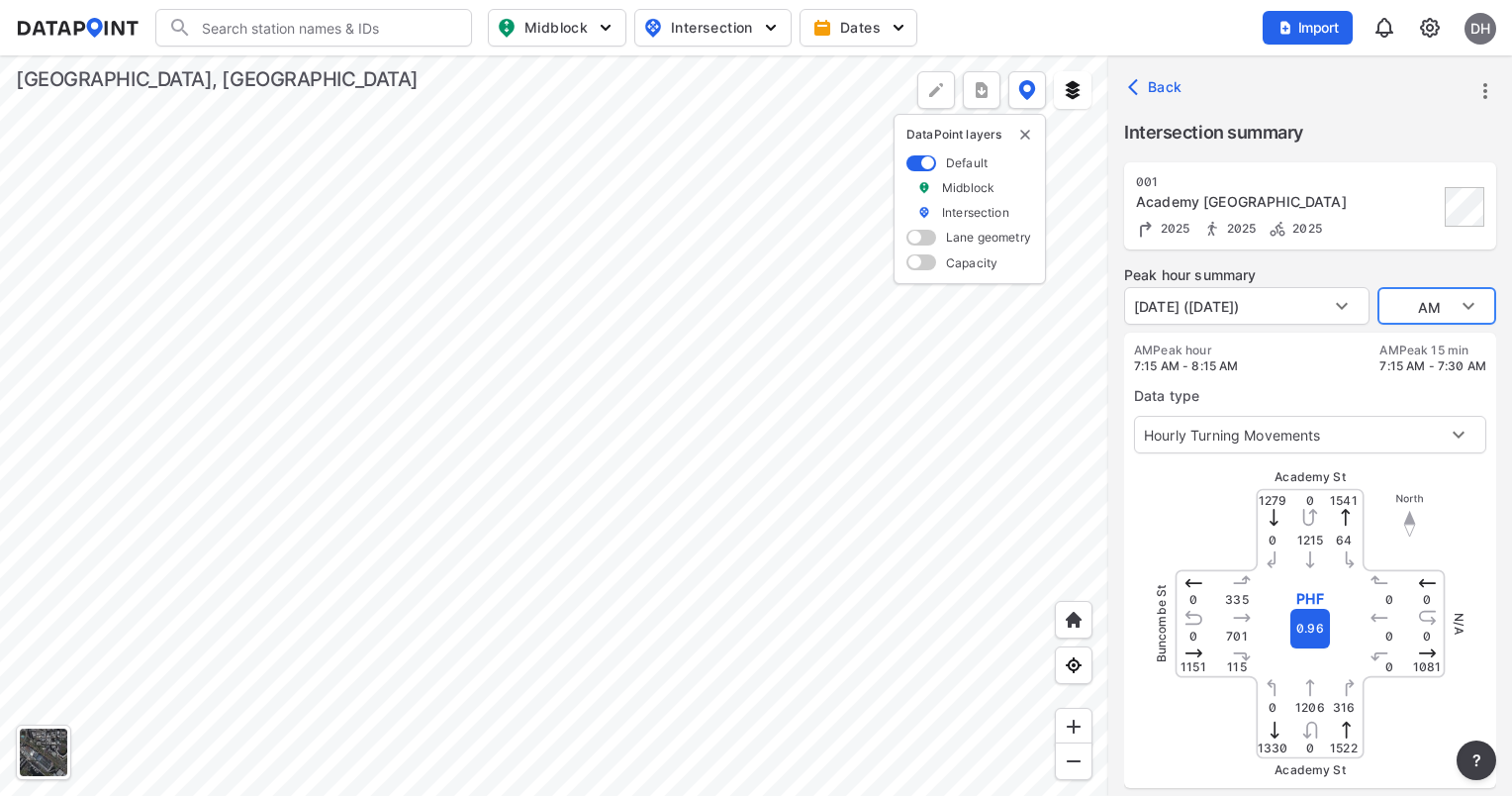
type input "PM"
click at [594, 420] on div at bounding box center [554, 426] width 1108 height 740
click at [465, 573] on div at bounding box center [554, 426] width 1108 height 740
type input "5259"
click at [1430, 318] on body "Search Please enter a search term. Midblock Intersection Dates Import DH Import…" at bounding box center [756, 398] width 1512 height 796
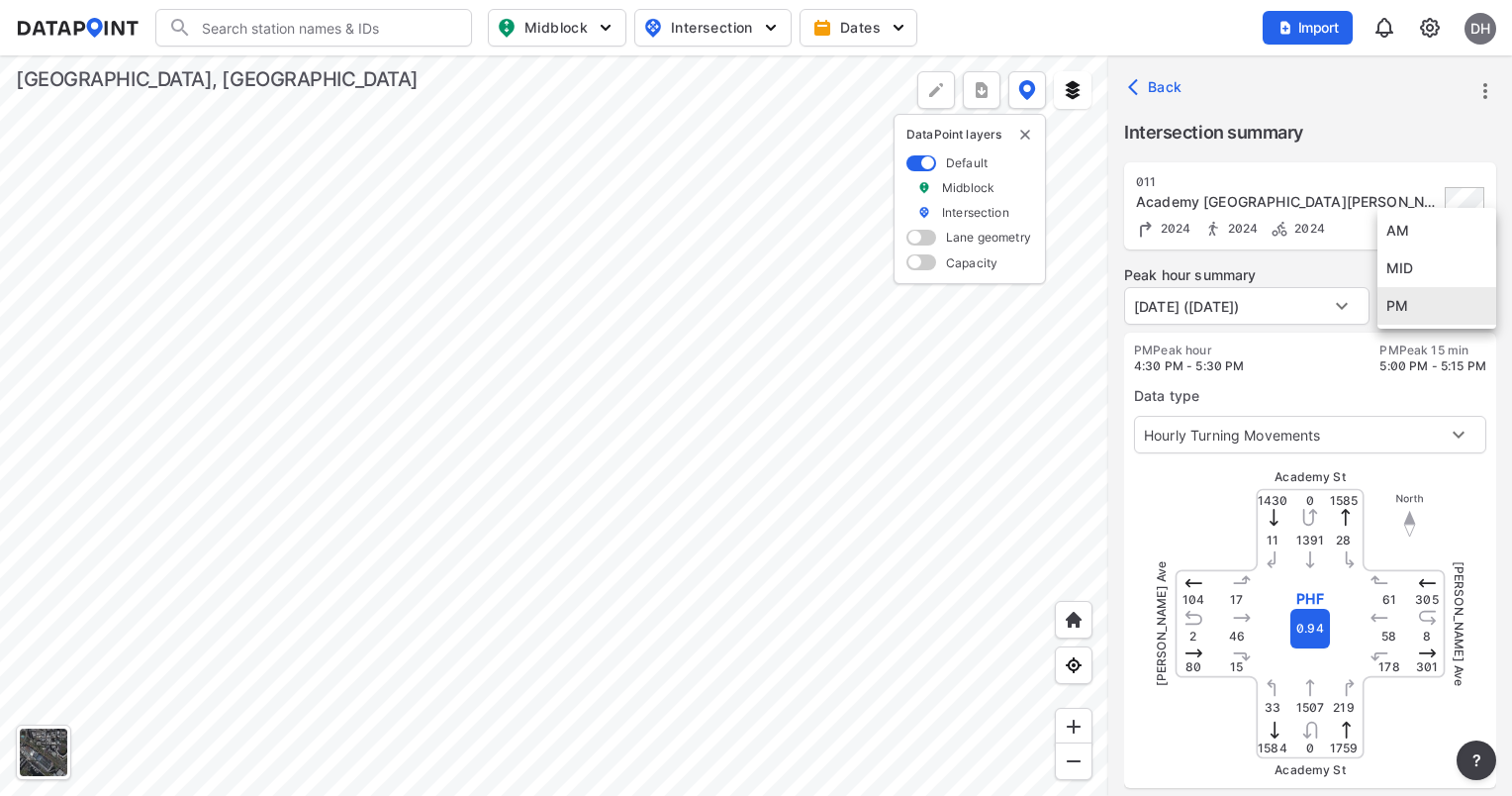
click at [1402, 237] on li "AM" at bounding box center [1435, 231] width 118 height 38
click at [1458, 307] on body "Search Please enter a search term. Midblock Intersection Dates Import DH Import…" at bounding box center [756, 398] width 1512 height 796
click at [1418, 371] on li "PM" at bounding box center [1435, 381] width 118 height 38
click at [1429, 298] on body "Search Please enter a search term. Midblock Intersection Dates Import DH Import…" at bounding box center [756, 398] width 1512 height 796
click at [1420, 239] on li "AM" at bounding box center [1435, 231] width 118 height 38
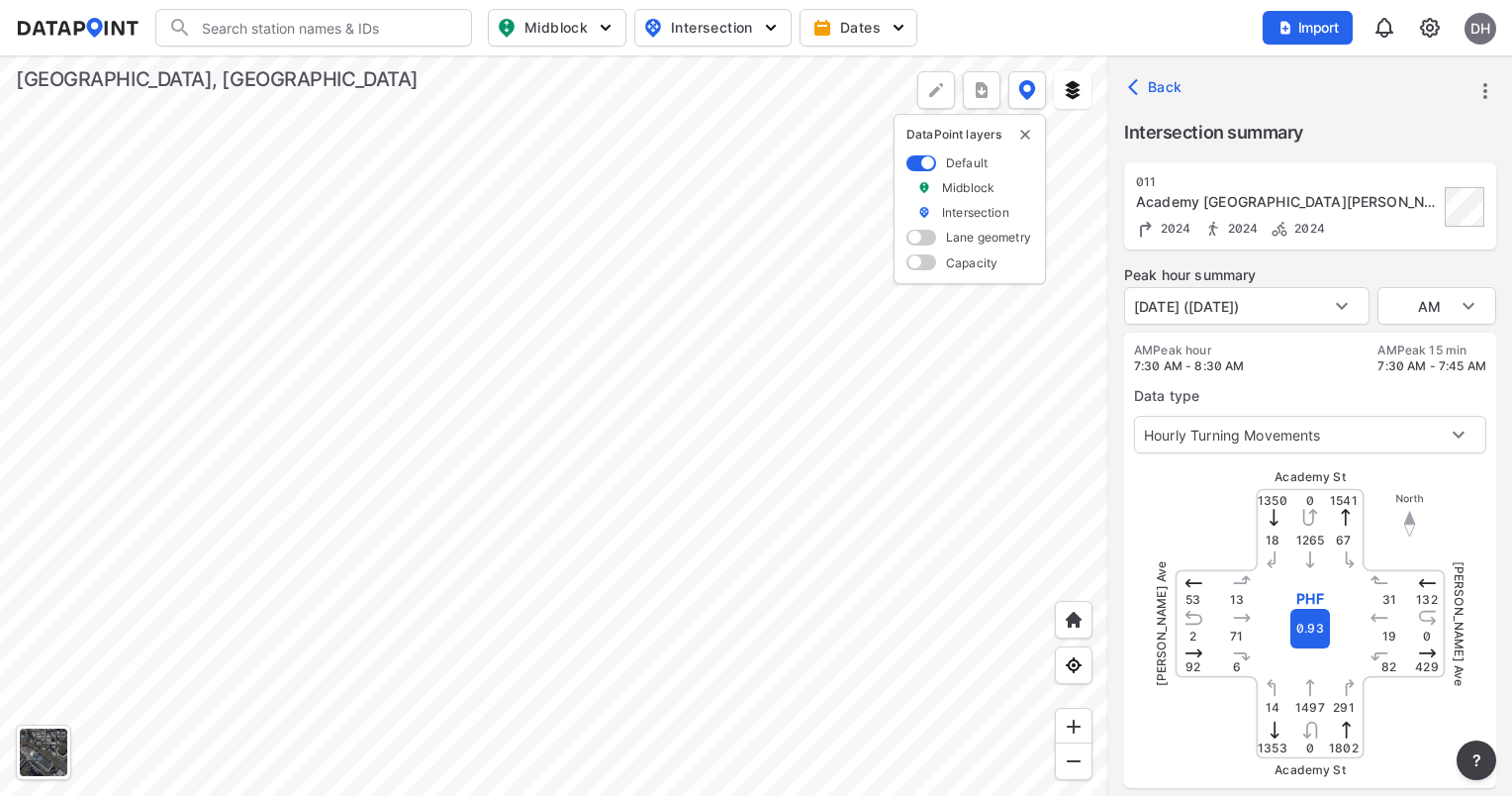
click at [679, 318] on div at bounding box center [554, 426] width 1108 height 740
type input "PM"
click at [601, 385] on div at bounding box center [554, 426] width 1108 height 740
type input "5526"
click at [543, 505] on div at bounding box center [554, 426] width 1108 height 740
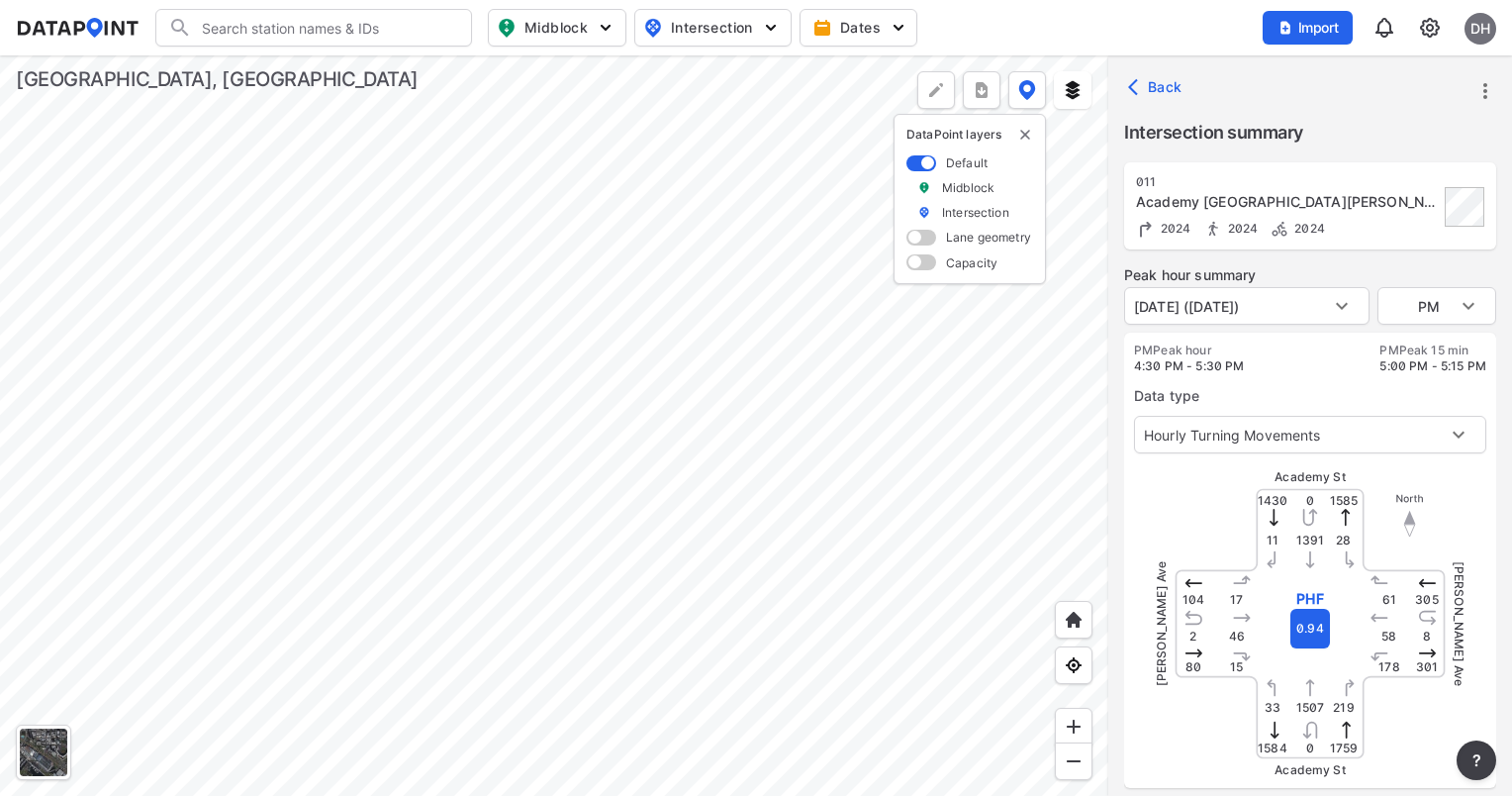
type input "5259"
click at [1441, 304] on body "Search Please enter a search term. Midblock Intersection Dates Import DH Import…" at bounding box center [756, 398] width 1512 height 796
click at [1405, 224] on li "AM" at bounding box center [1435, 231] width 118 height 38
type input "AM"
